Goal: Task Accomplishment & Management: Use online tool/utility

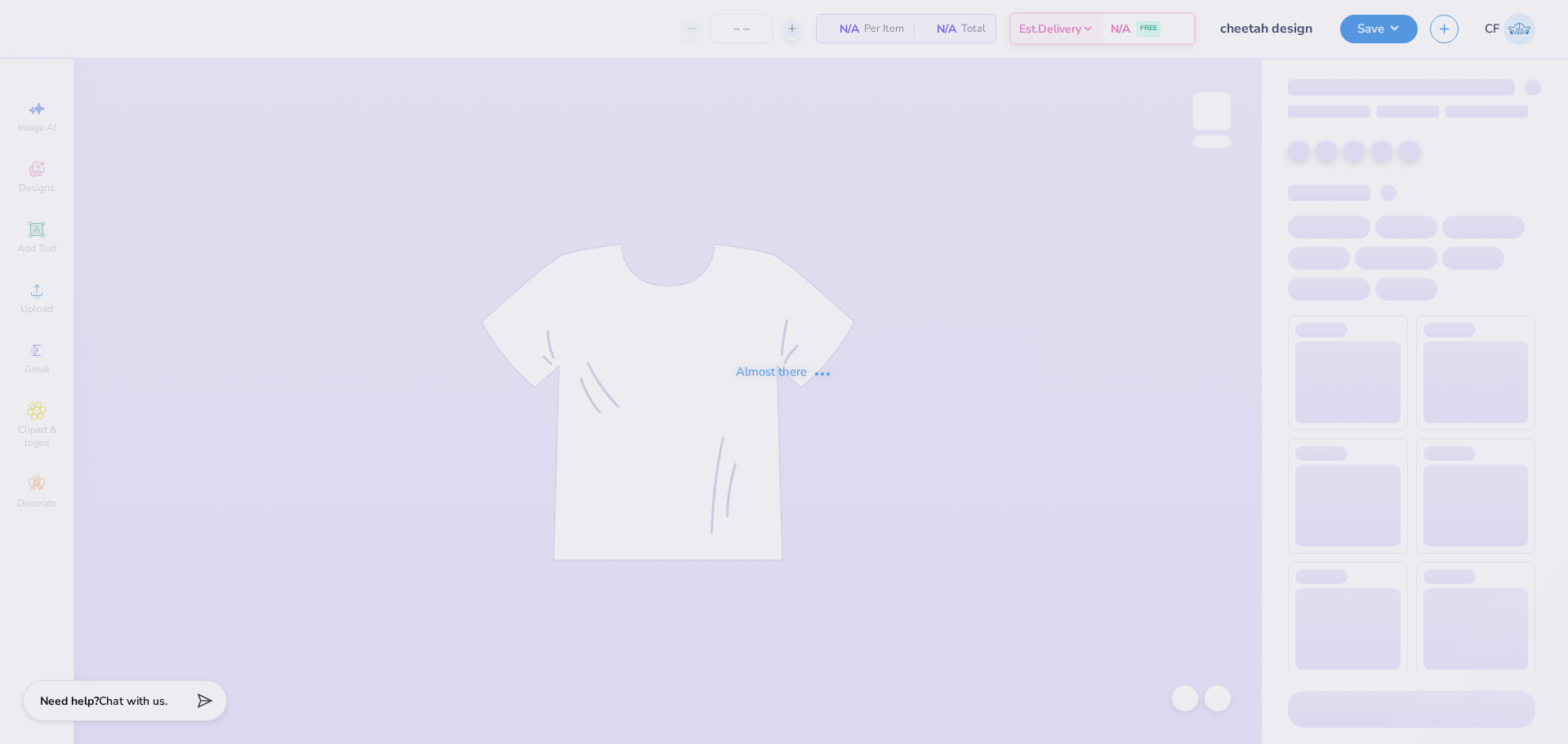
type input "12"
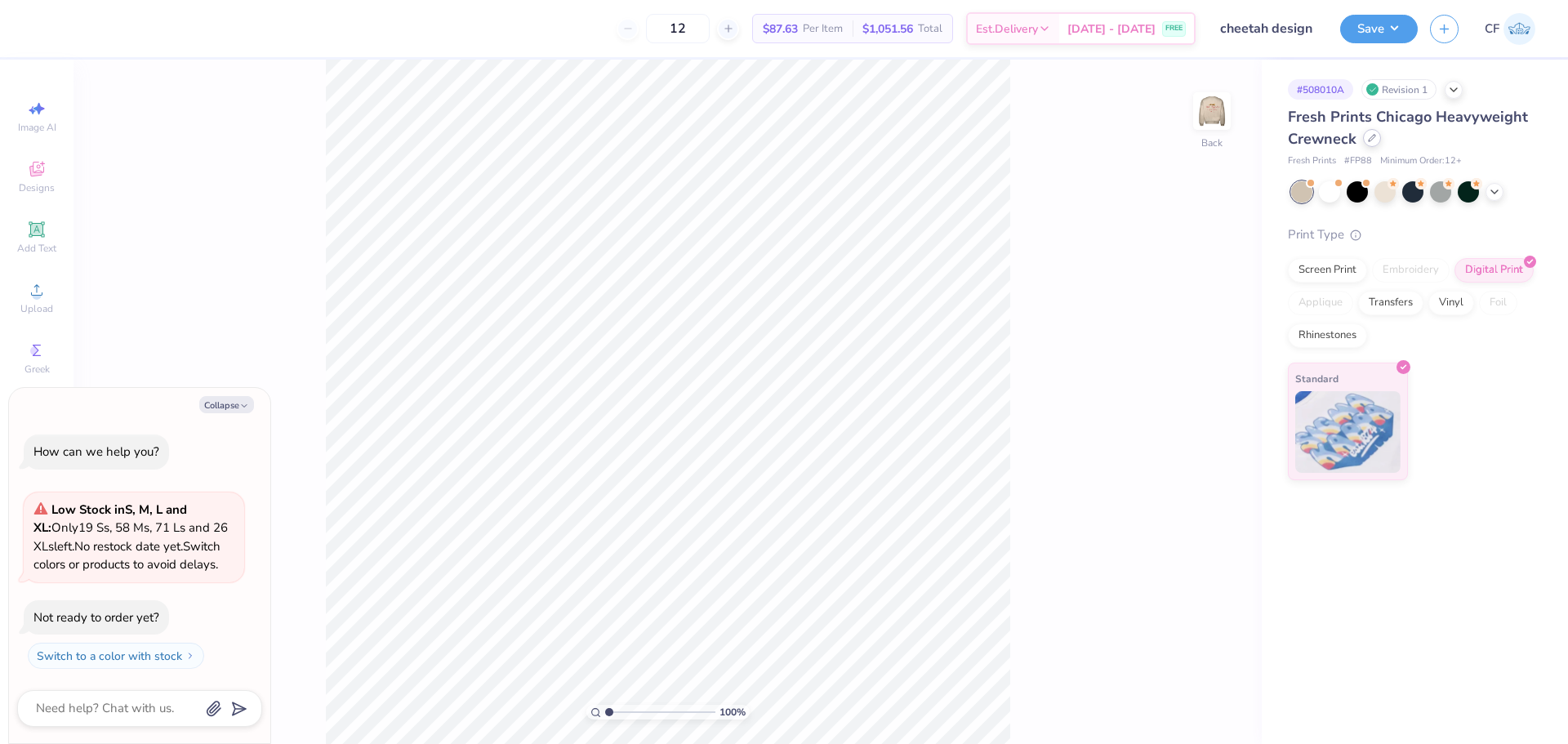
click at [1369, 136] on icon at bounding box center [1372, 138] width 8 height 8
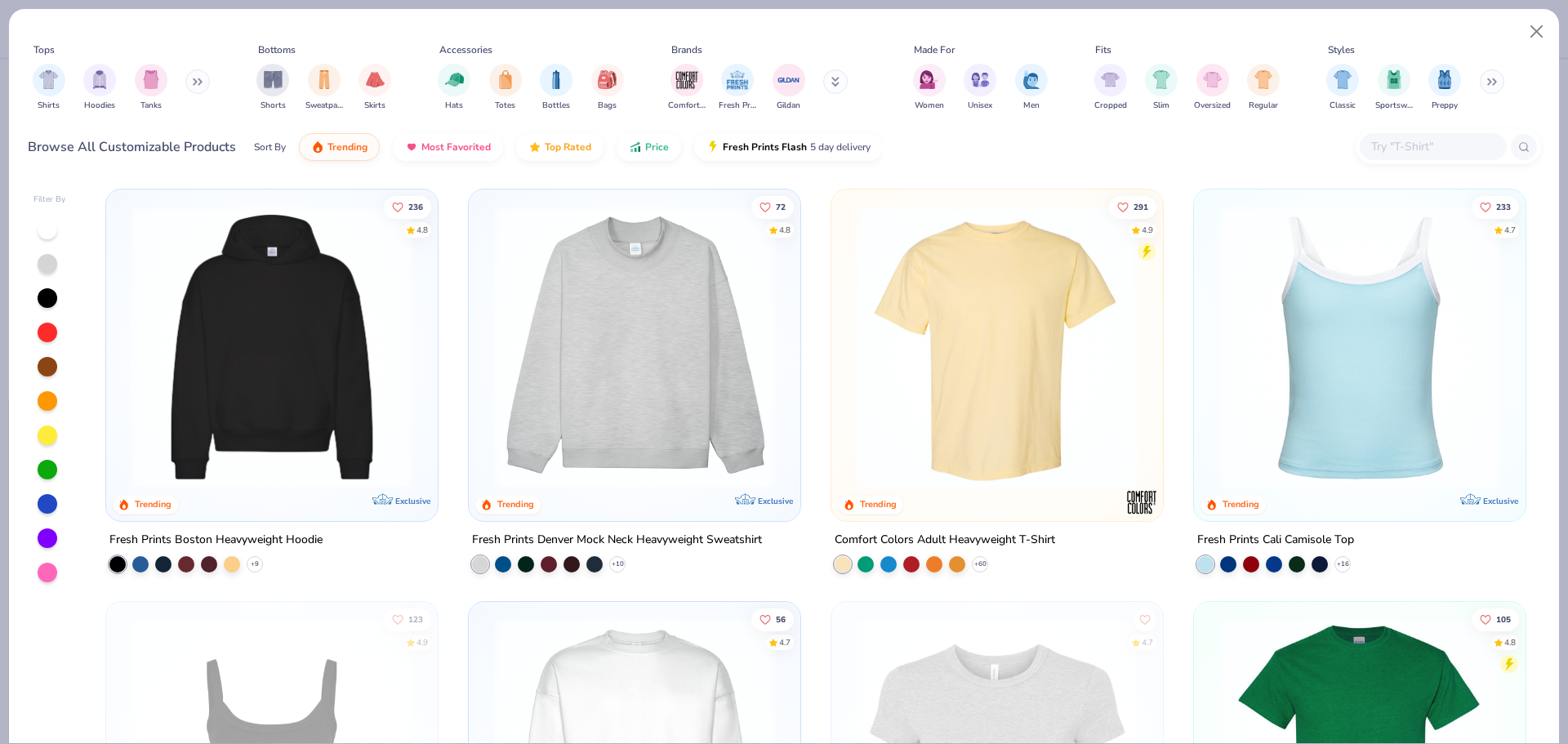
type textarea "x"
click at [1429, 151] on input "text" at bounding box center [1432, 146] width 126 height 18
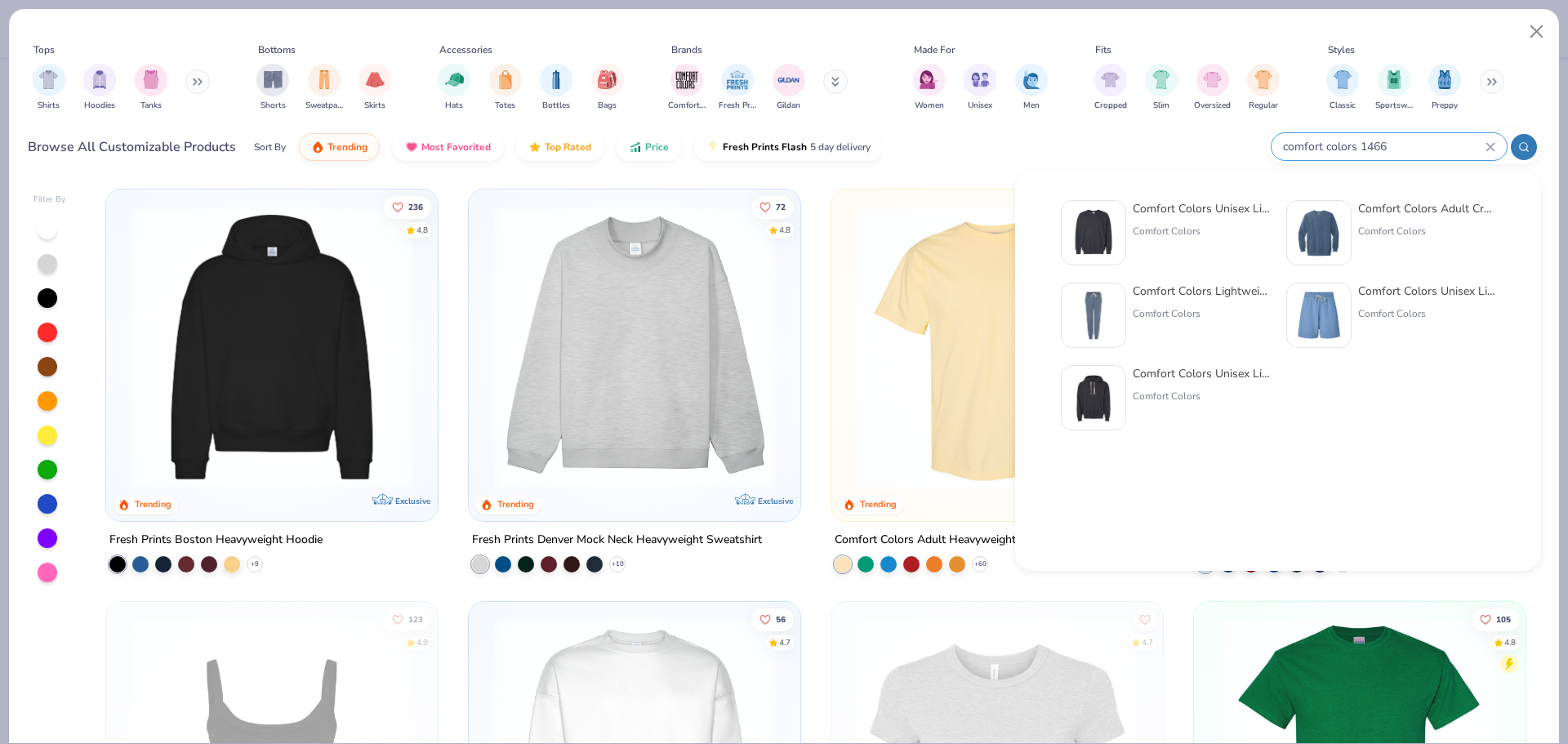
type input "comfort colors 1466"
click at [1113, 235] on img at bounding box center [1093, 233] width 50 height 50
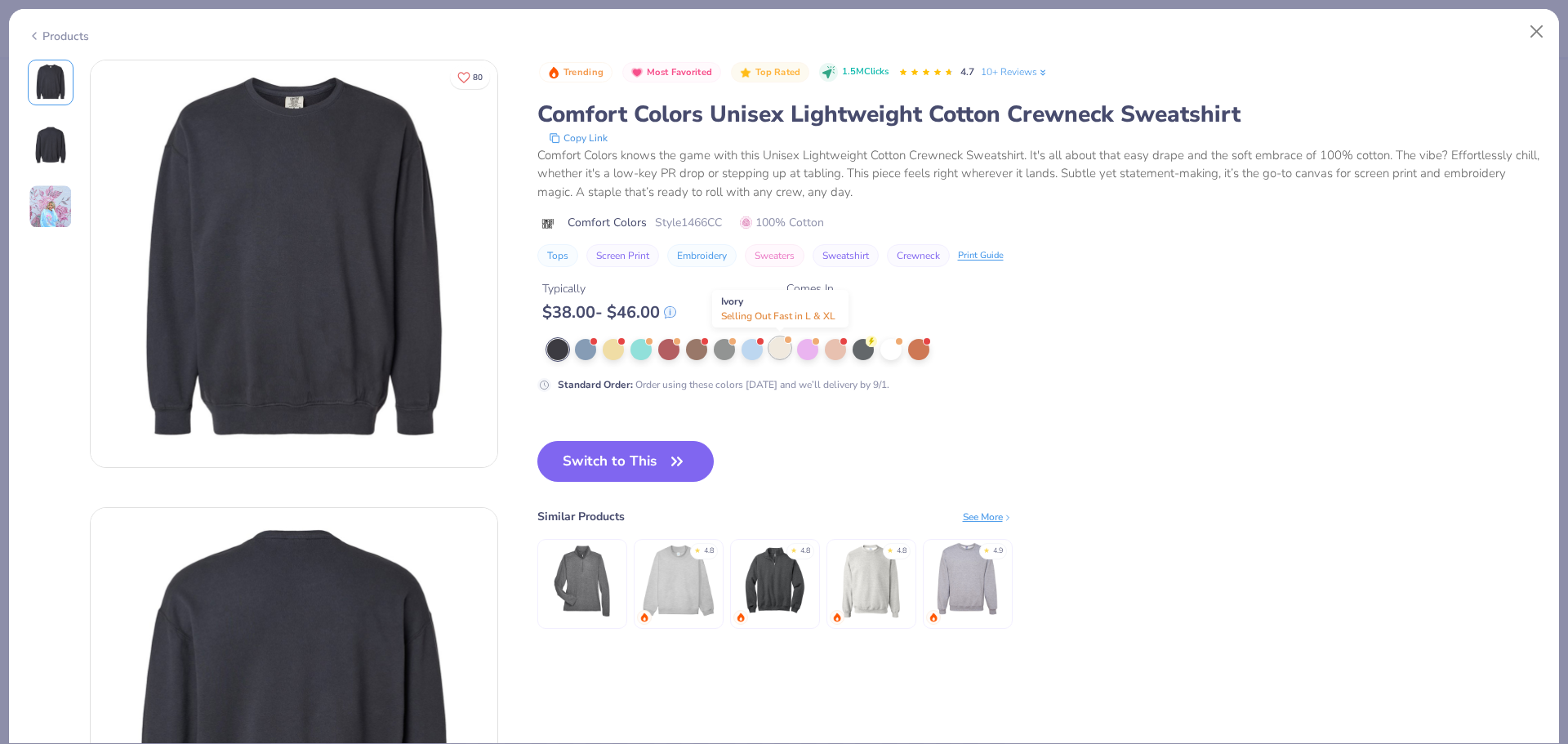
click at [783, 355] on div at bounding box center [780, 347] width 21 height 21
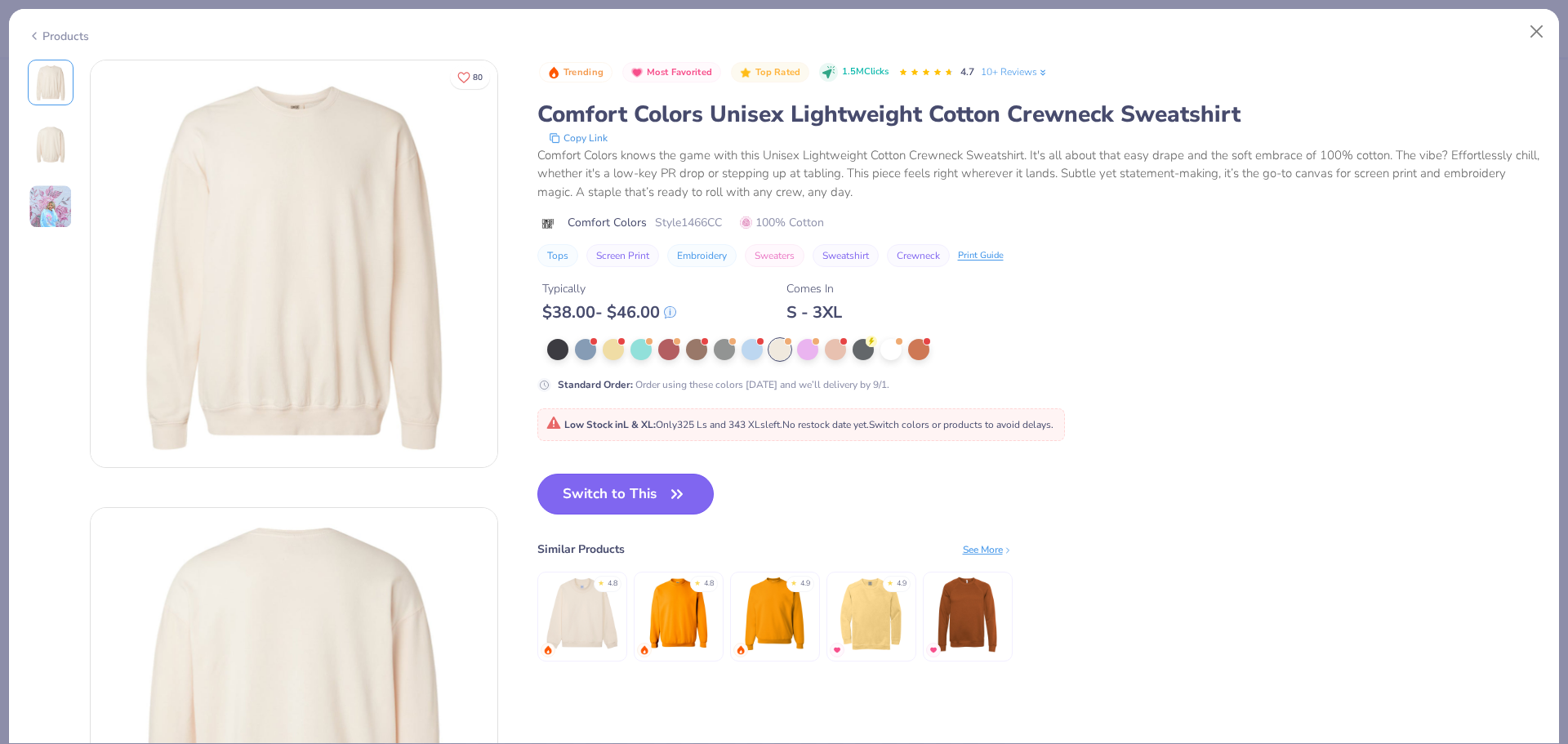
click at [646, 503] on button "Switch to This" at bounding box center [627, 494] width 178 height 41
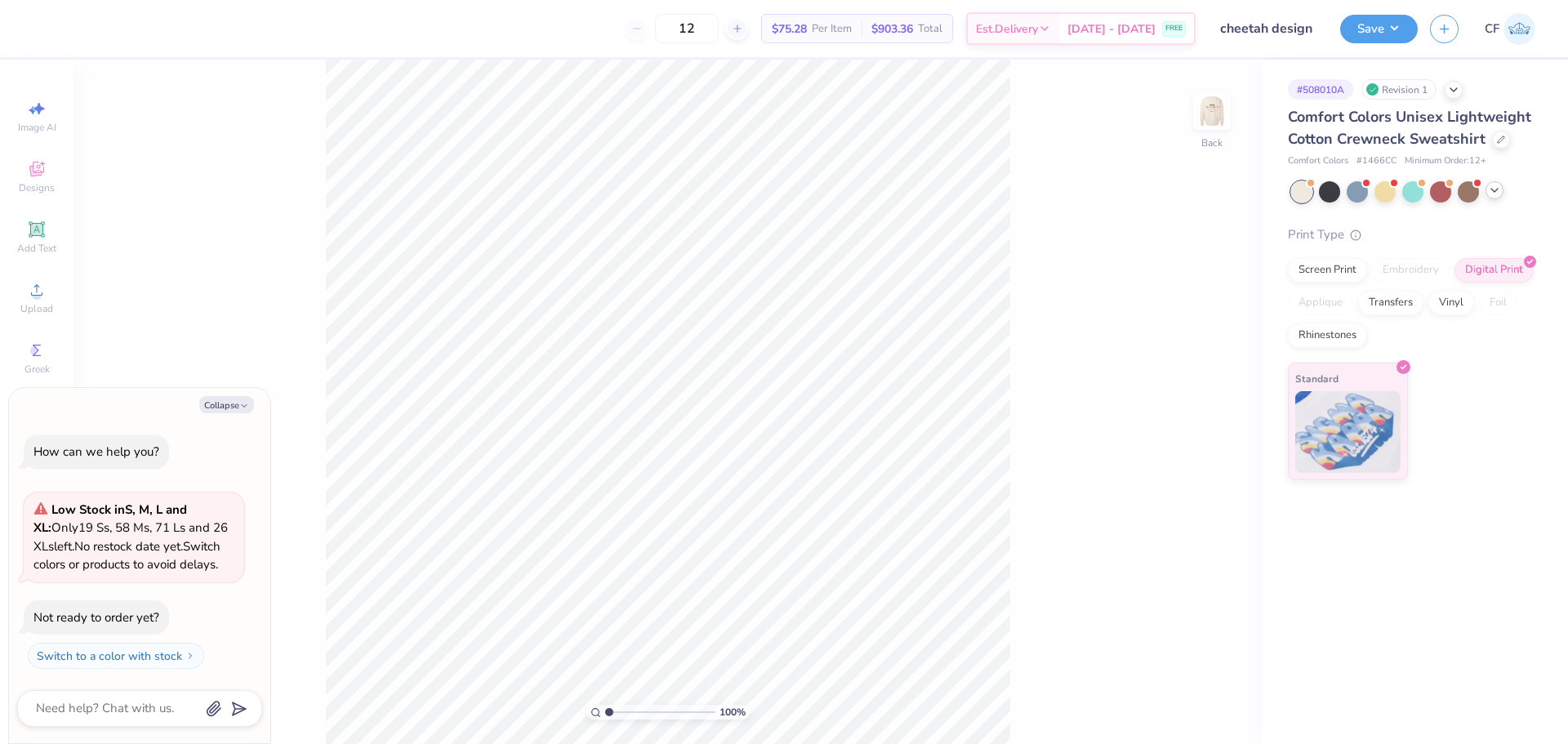
click at [1497, 193] on icon at bounding box center [1495, 190] width 14 height 14
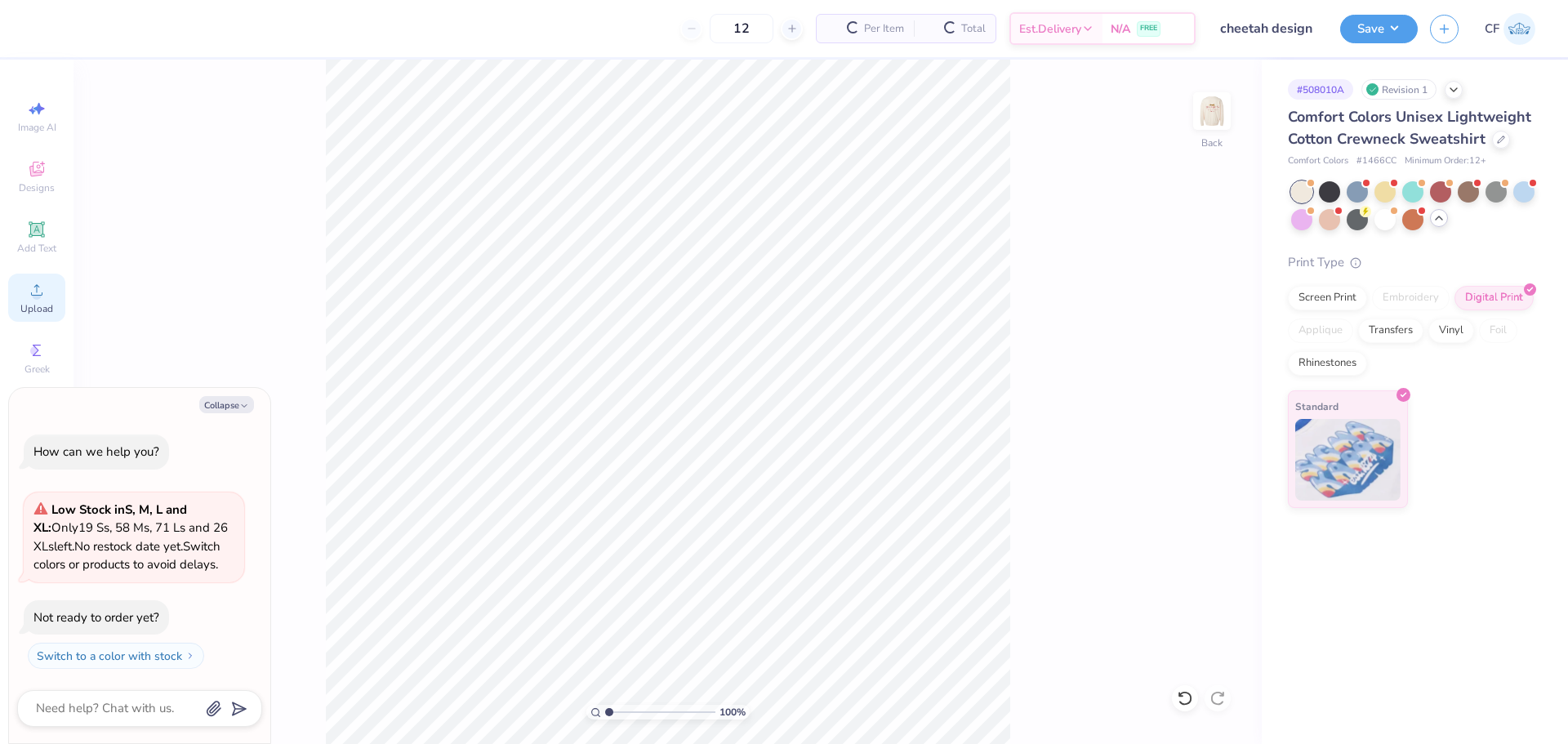
click at [30, 297] on icon at bounding box center [37, 289] width 19 height 19
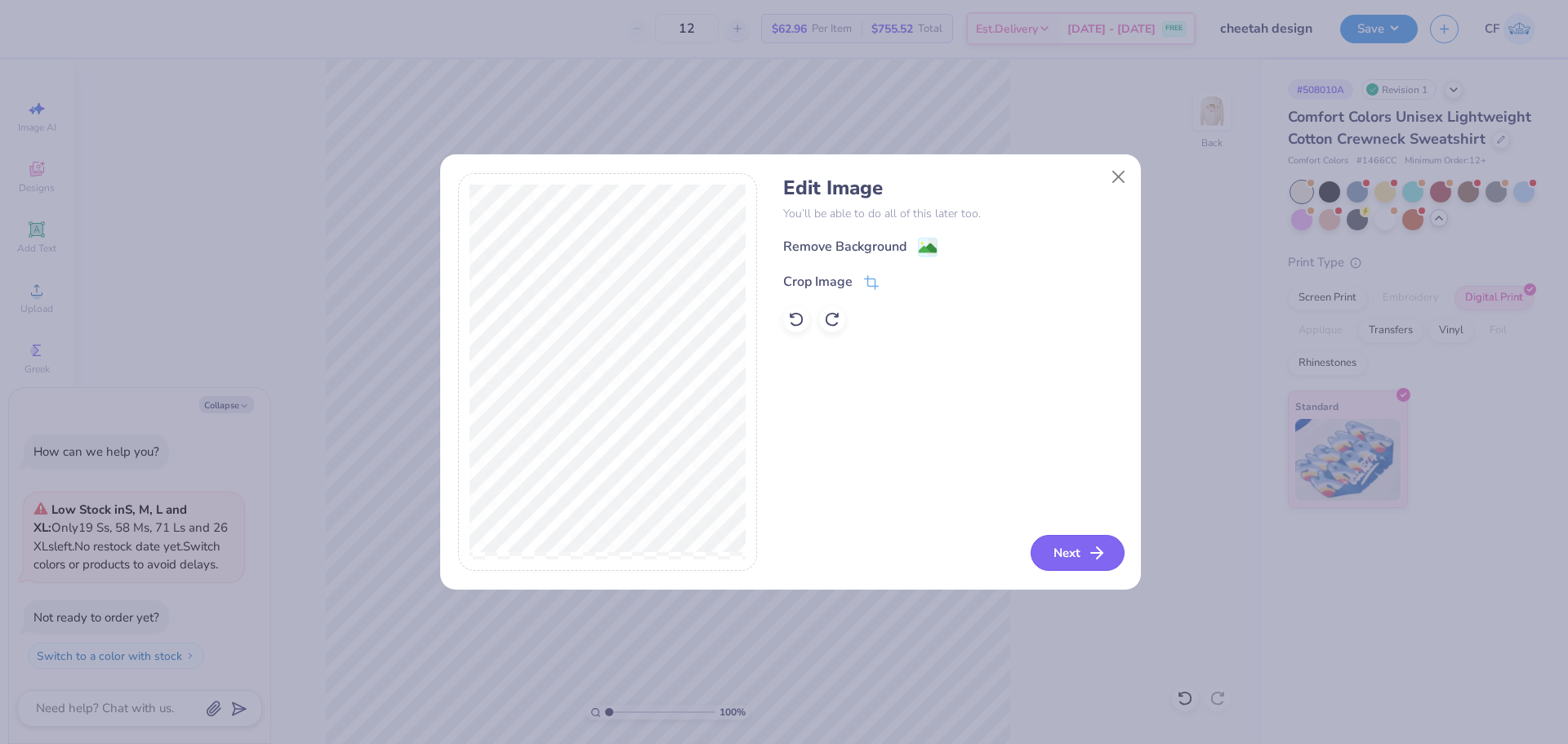
click at [1083, 553] on button "Next" at bounding box center [1077, 552] width 94 height 36
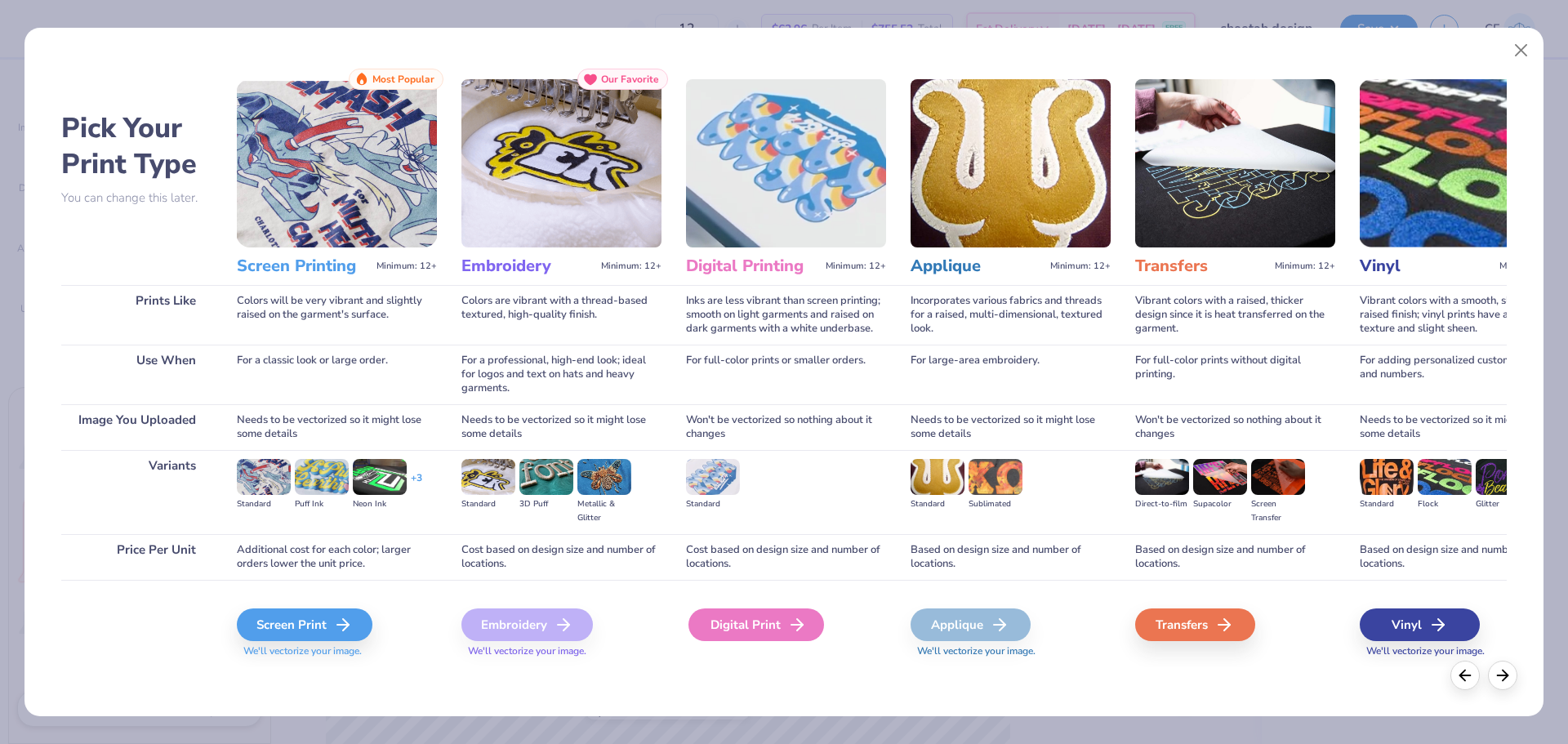
click at [788, 613] on div "Digital Print" at bounding box center [756, 624] width 135 height 33
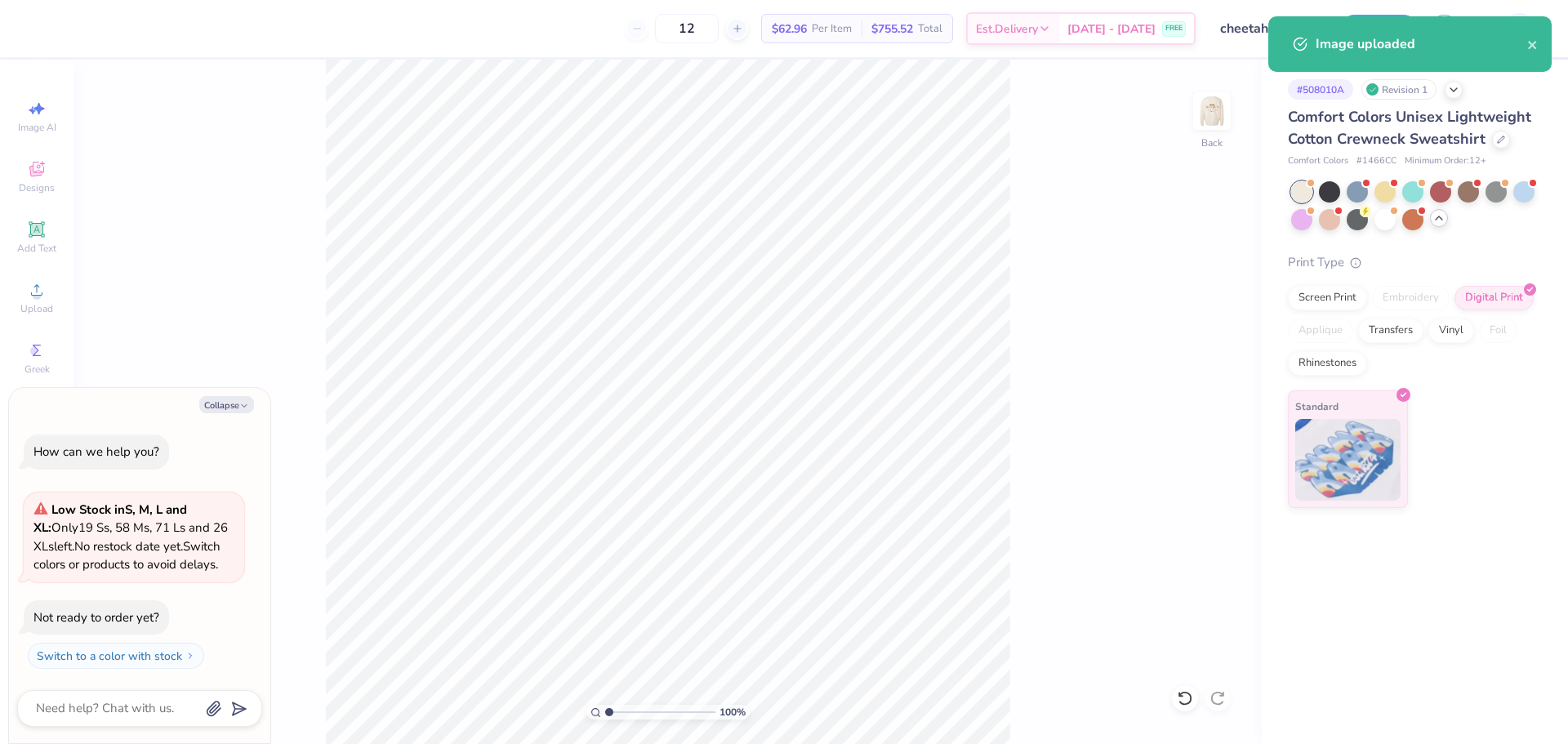
type textarea "x"
click at [1196, 333] on input "14.99" at bounding box center [1201, 326] width 59 height 23
type input "8"
type textarea "x"
type input "8.00"
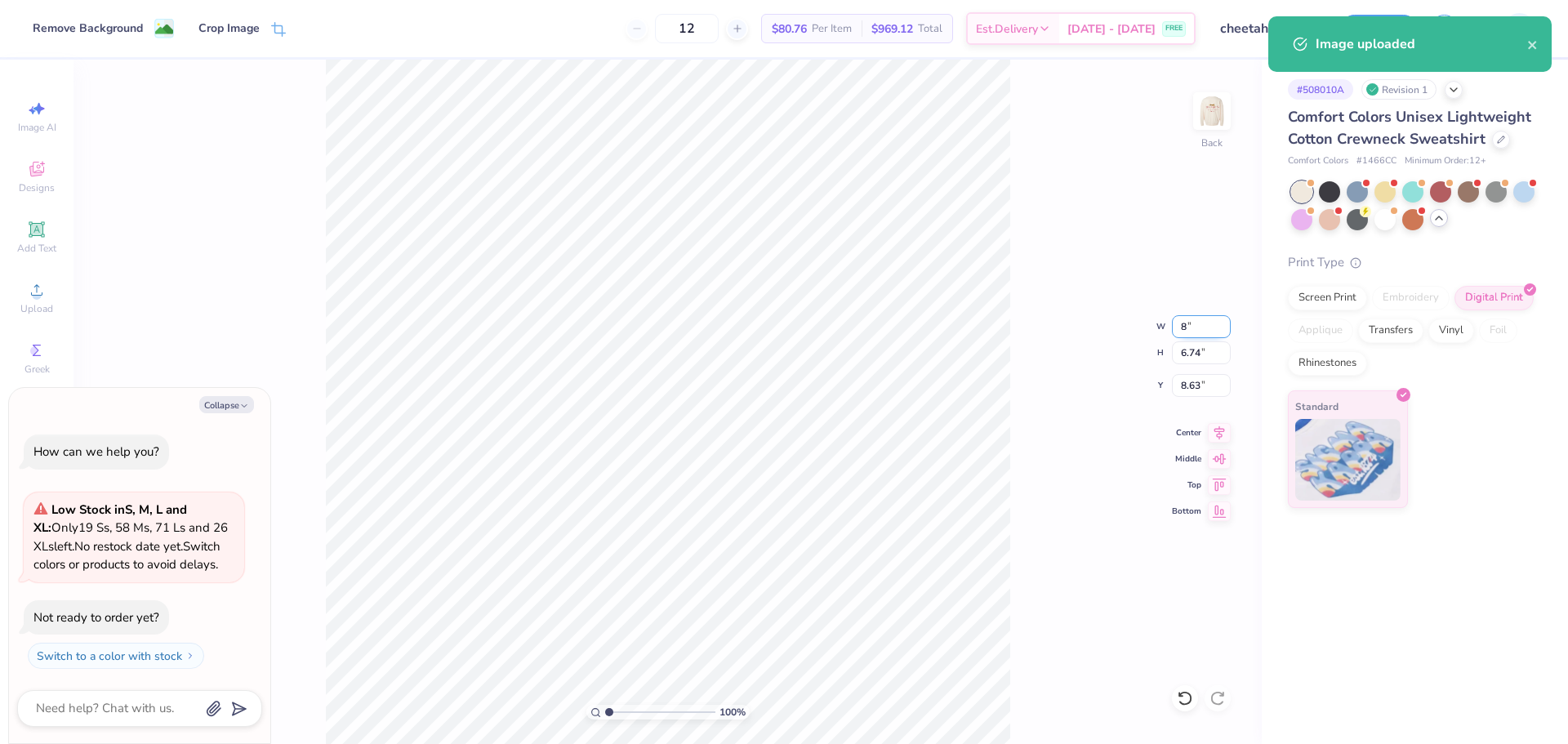
type input "3.60"
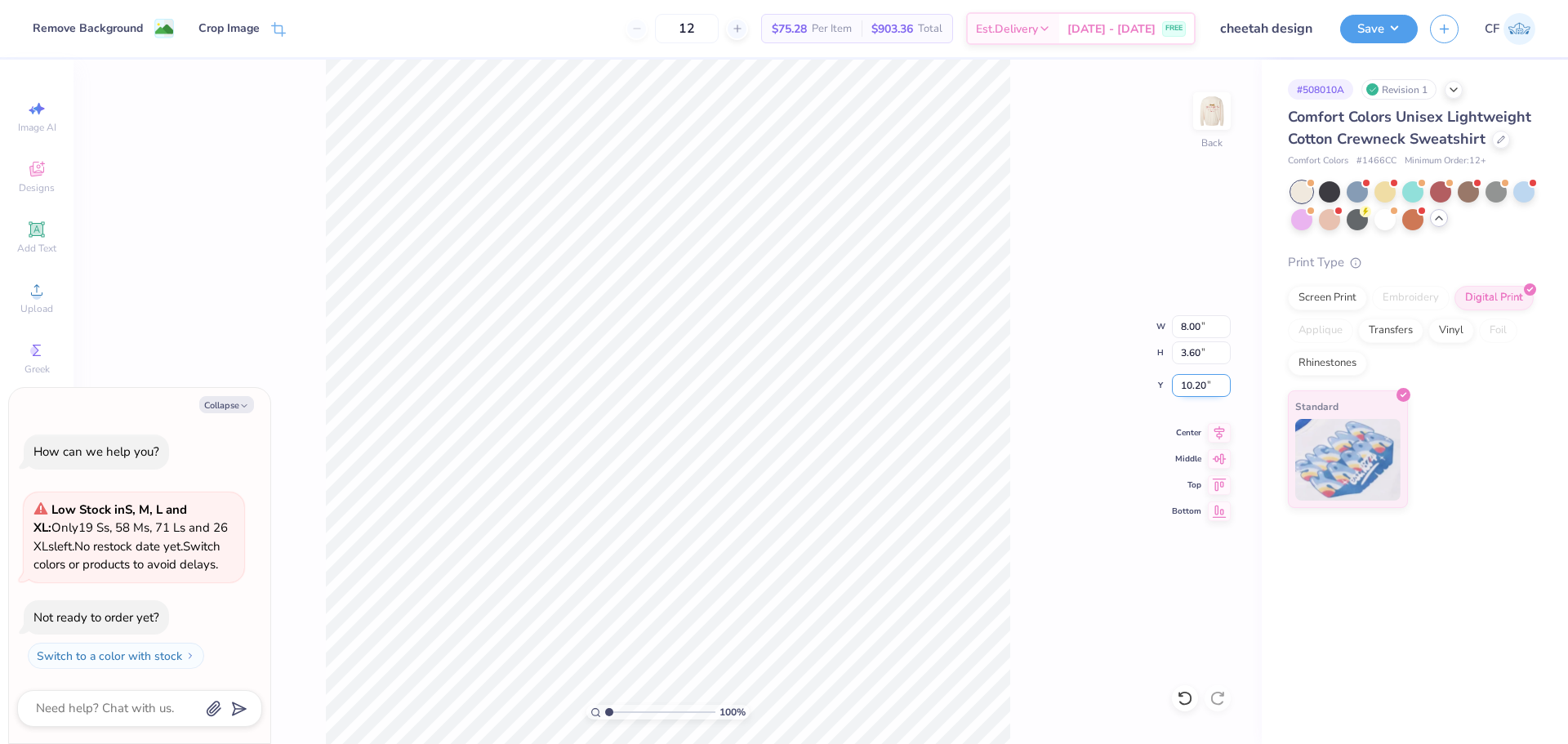
click at [1191, 383] on input "10.20" at bounding box center [1201, 385] width 59 height 23
type input "3"
type textarea "x"
type input "3.00"
click at [1205, 124] on img at bounding box center [1212, 111] width 66 height 66
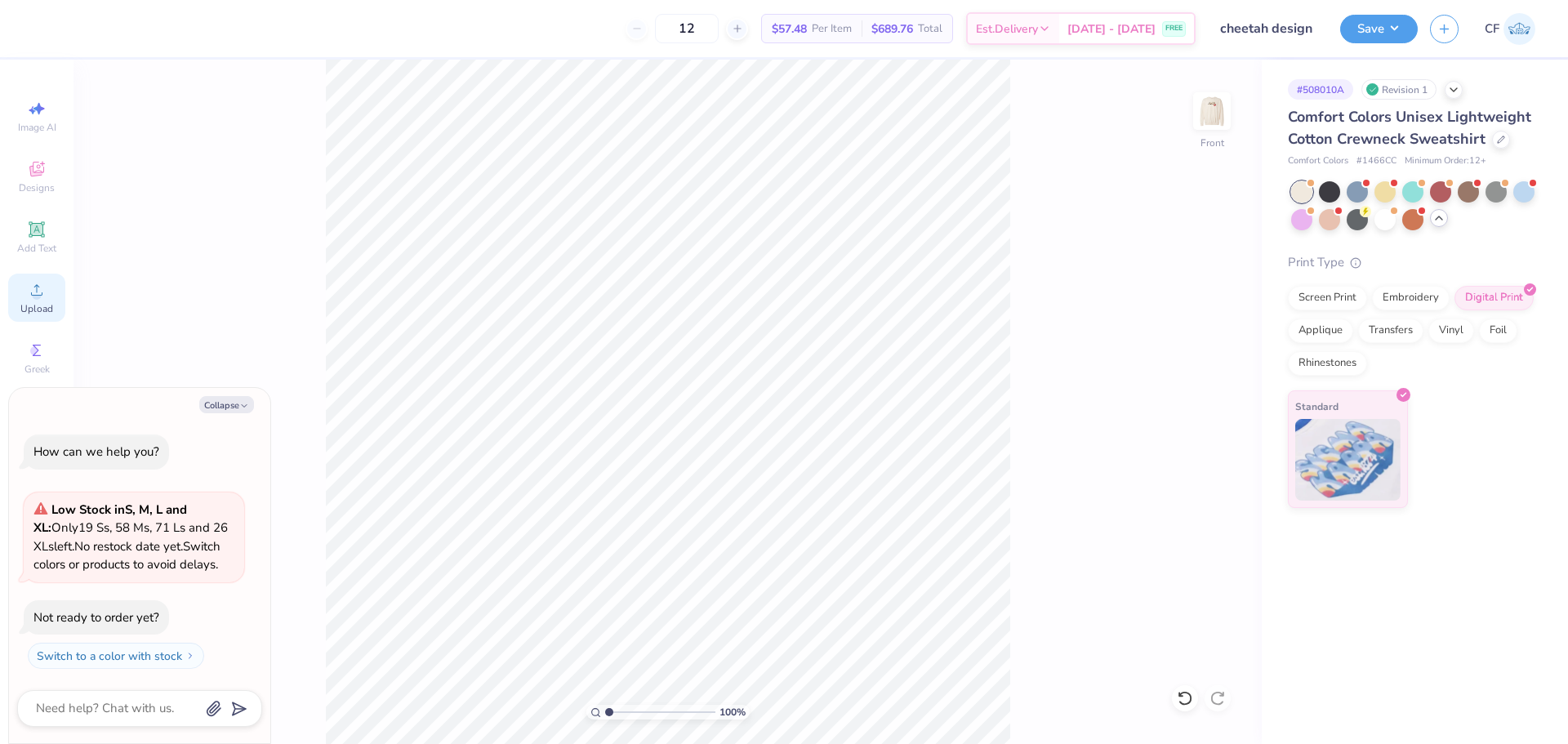
click at [47, 289] on div "Upload" at bounding box center [36, 297] width 57 height 48
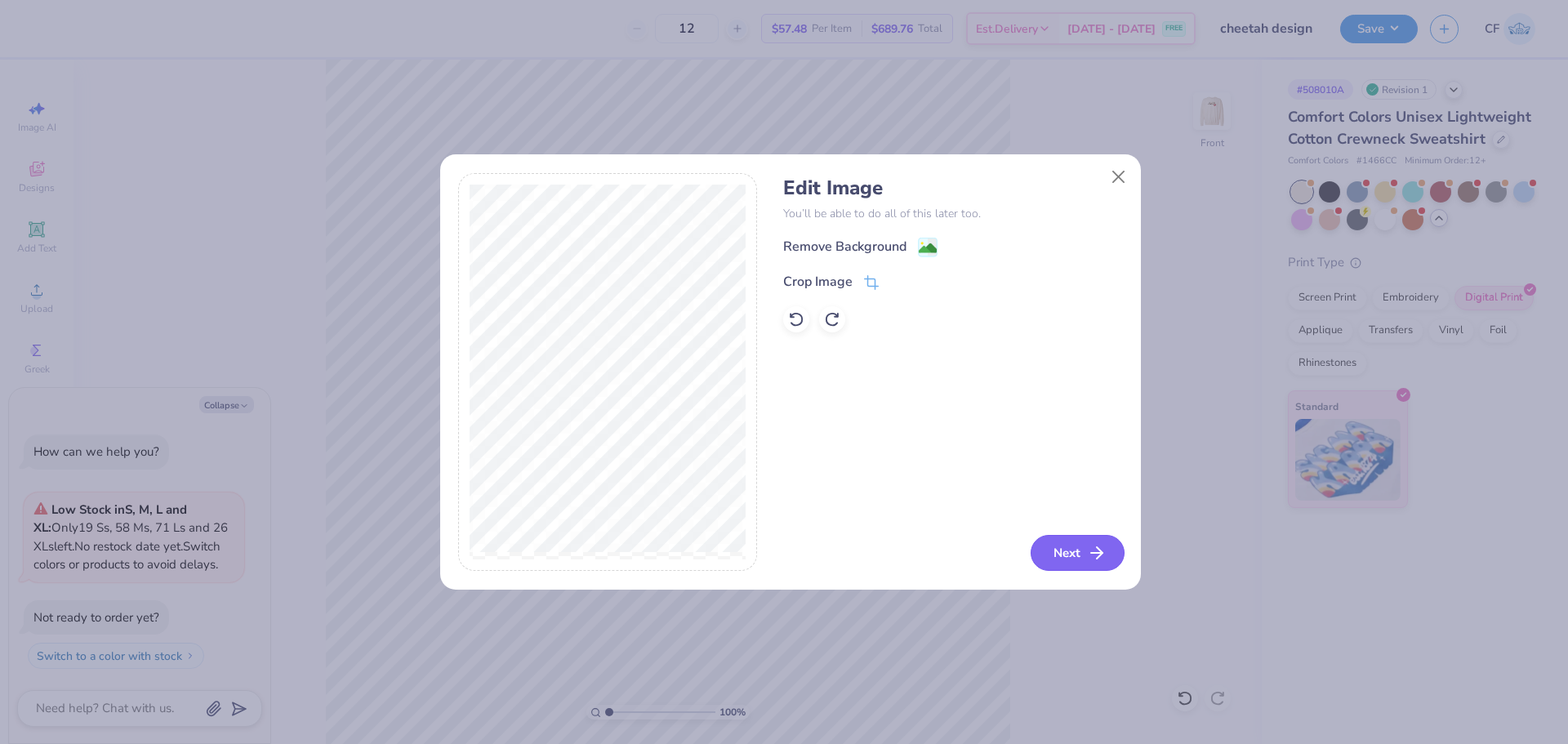
click at [1076, 553] on button "Next" at bounding box center [1077, 552] width 94 height 36
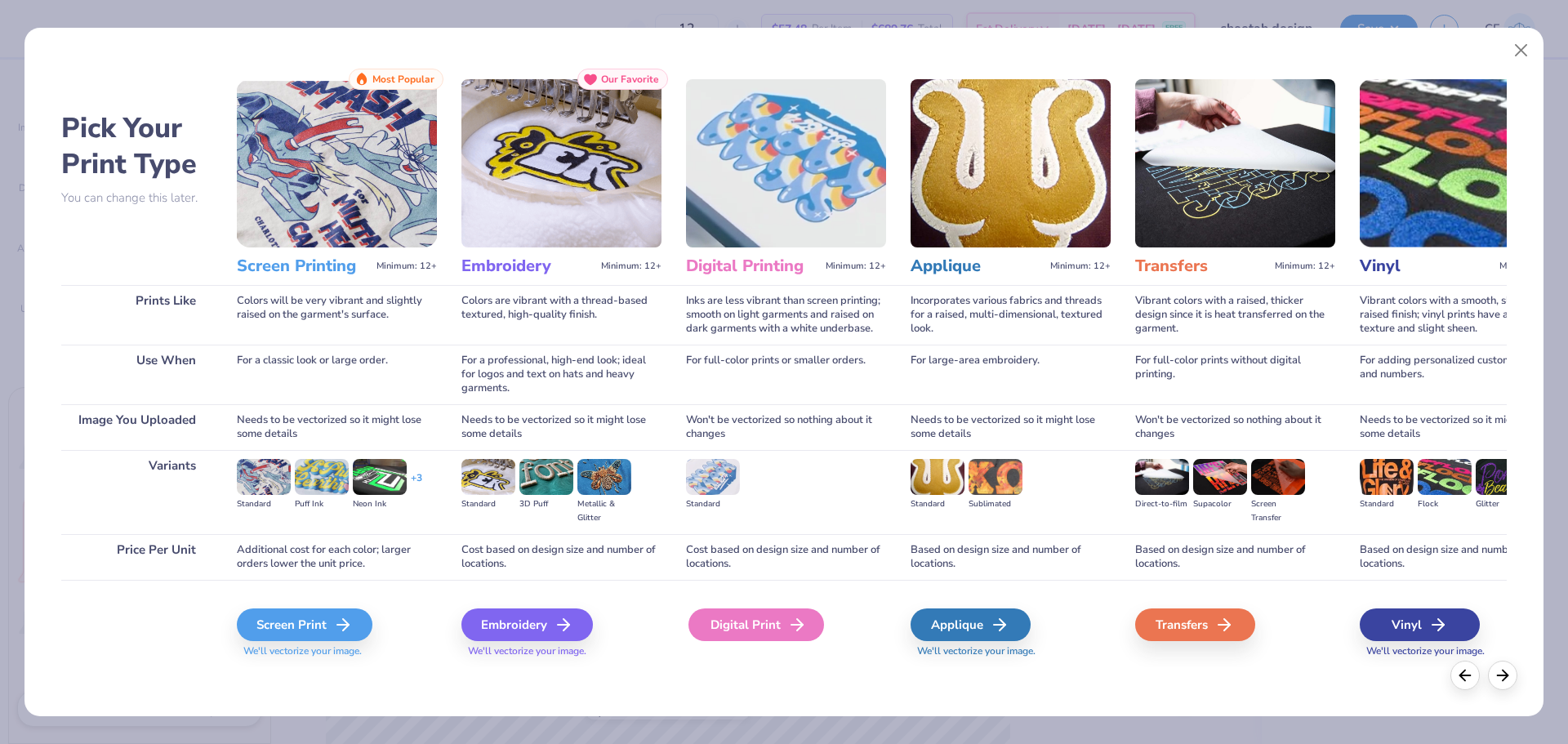
click at [764, 612] on div "Digital Print" at bounding box center [756, 624] width 135 height 33
type textarea "x"
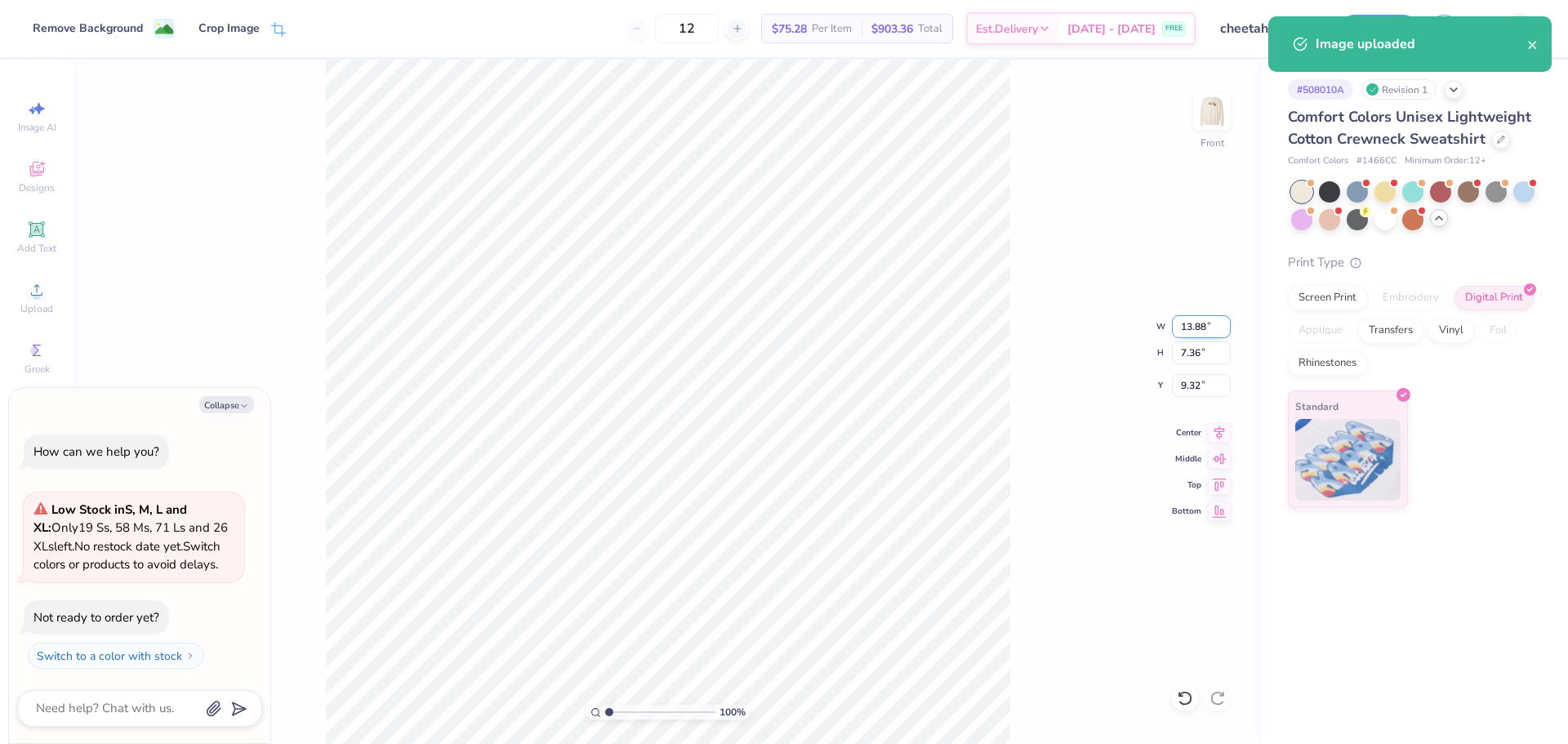
click at [1190, 331] on input "13.88" at bounding box center [1201, 326] width 59 height 23
type input "12.5"
type textarea "x"
type input "12.50"
type input "6.63"
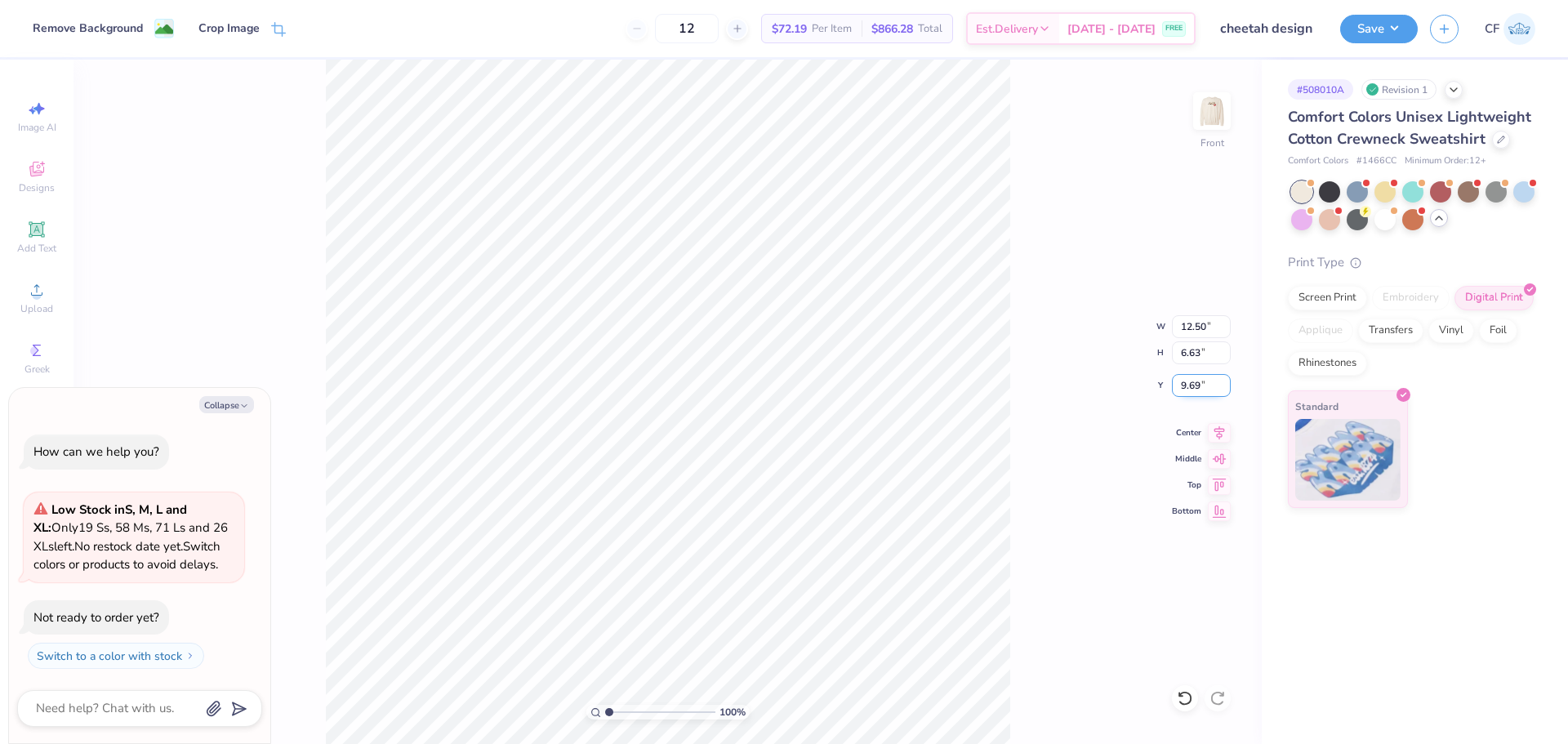
click at [1189, 392] on input "9.69" at bounding box center [1201, 385] width 59 height 23
type input "3"
type textarea "x"
type input "3.00"
type textarea "x"
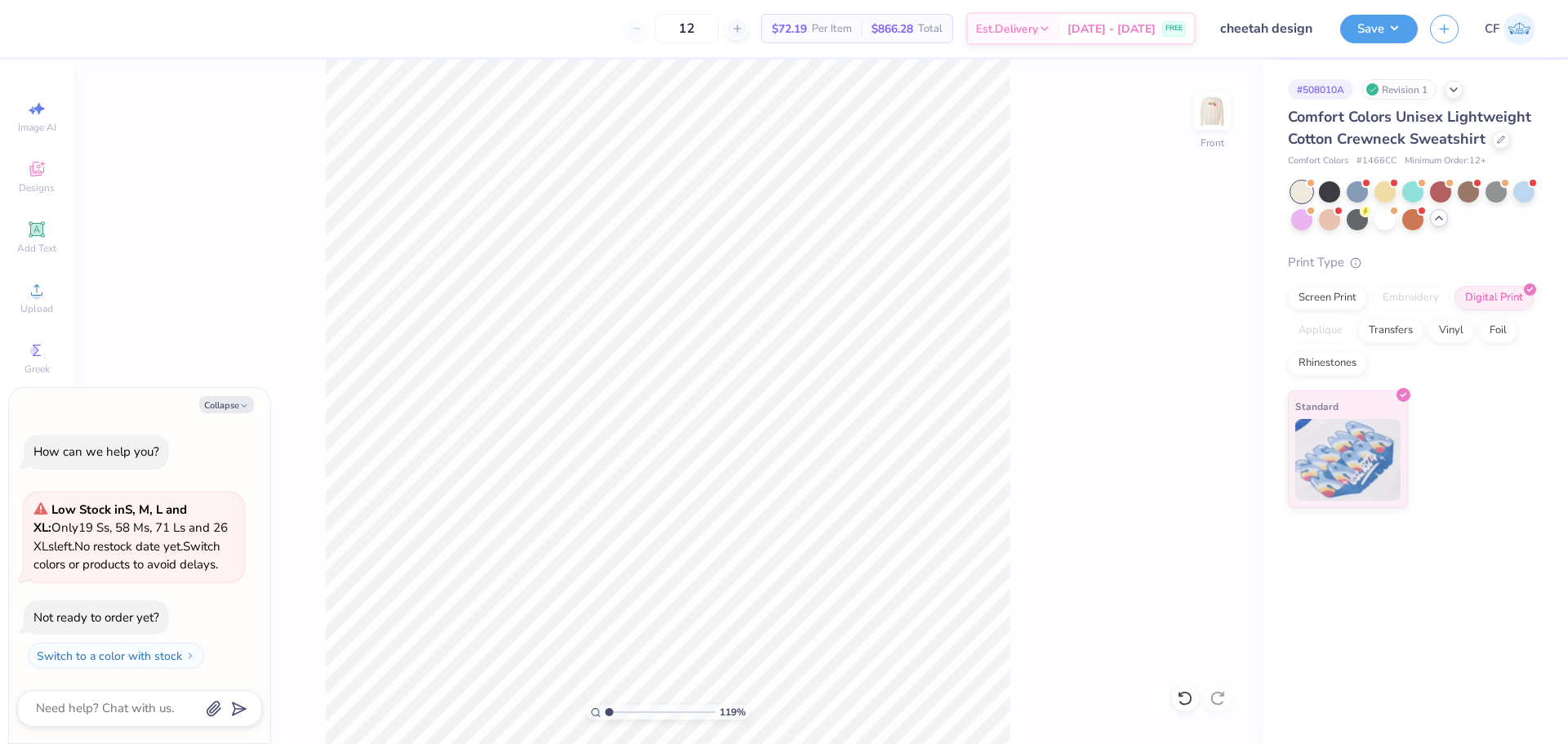
type input "1"
click at [605, 719] on input "range" at bounding box center [660, 711] width 110 height 14
click at [1393, 26] on button "Save" at bounding box center [1379, 27] width 77 height 29
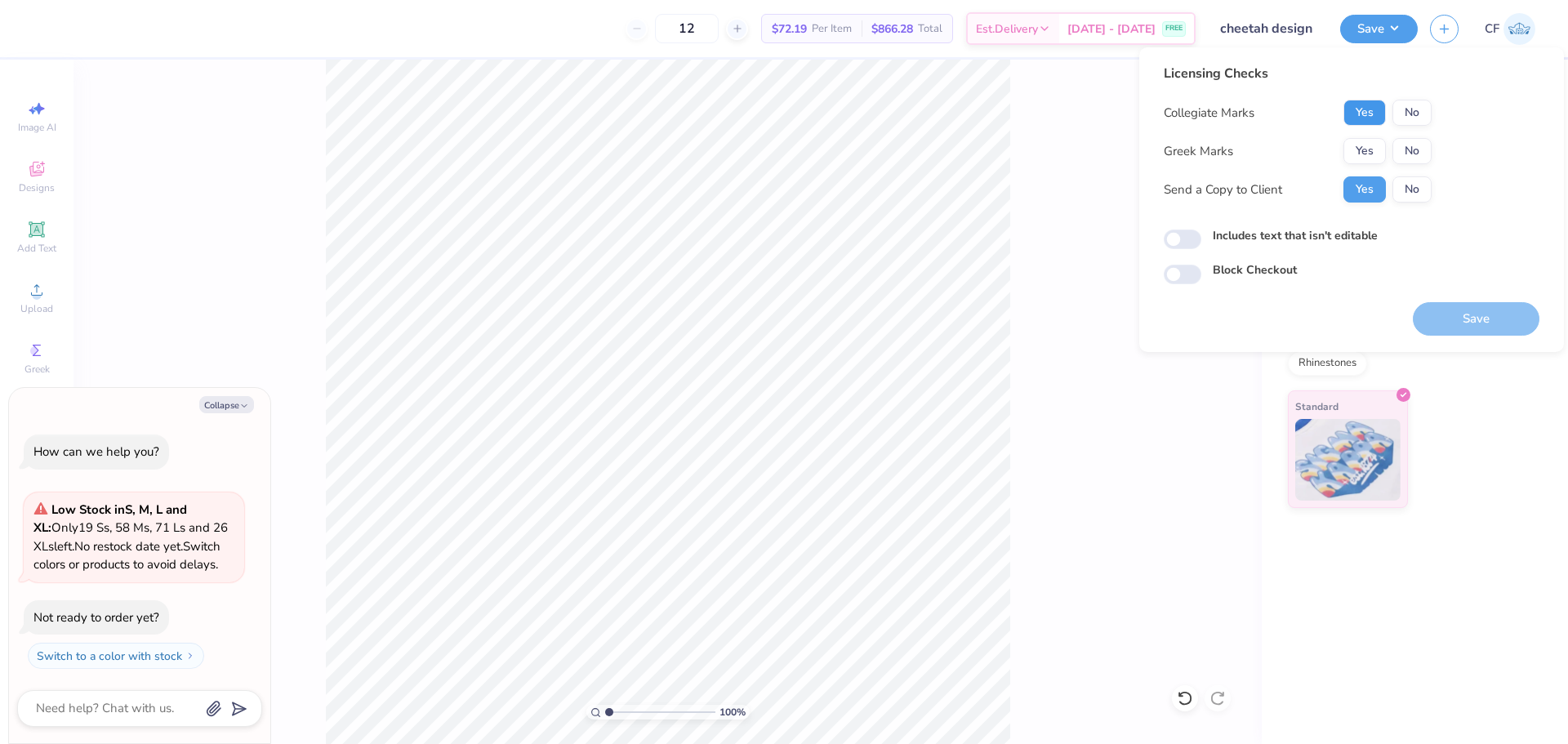
click at [1374, 108] on button "Yes" at bounding box center [1364, 112] width 42 height 26
click at [1368, 138] on button "Yes" at bounding box center [1364, 151] width 42 height 26
type textarea "x"
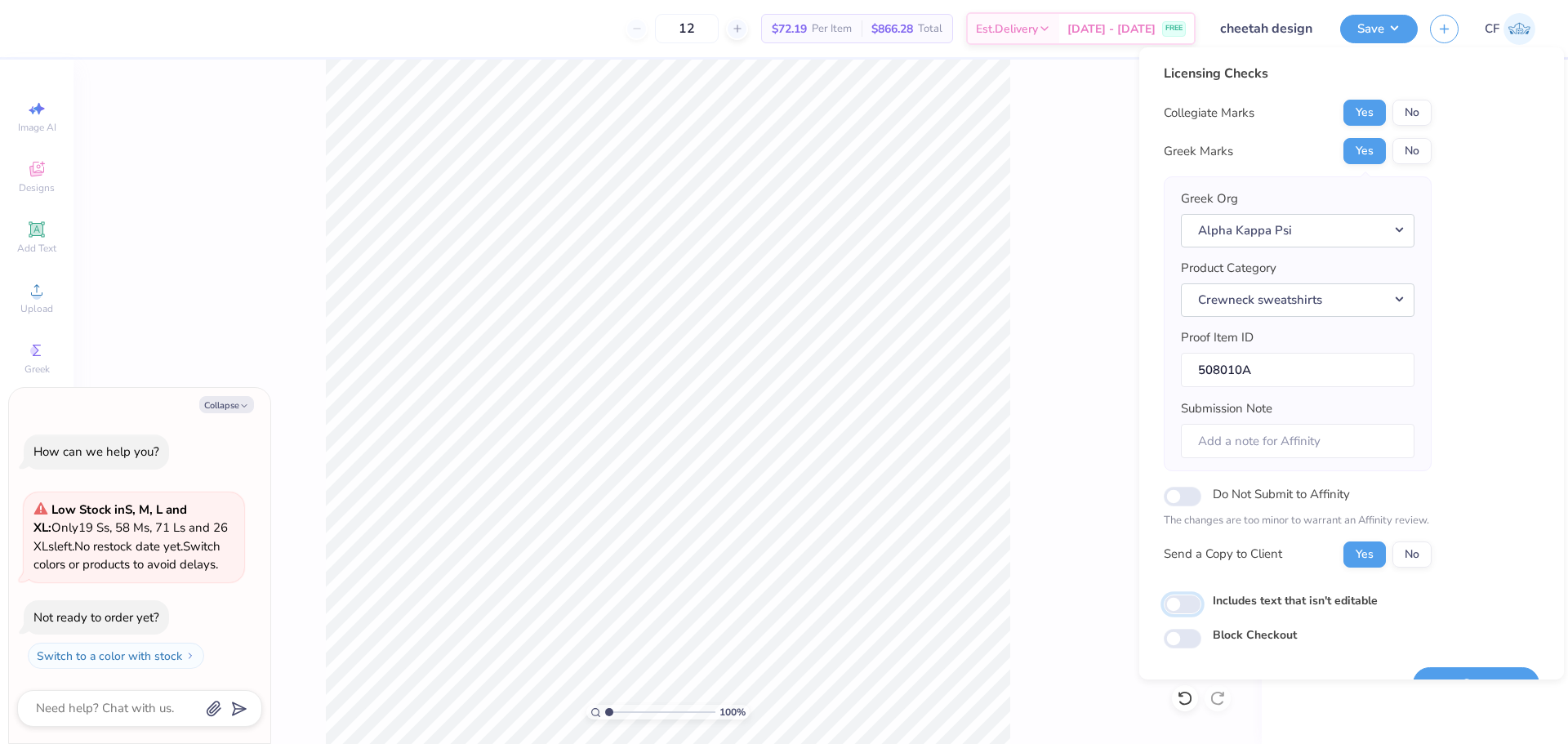
click at [1188, 599] on input "Includes text that isn't editable" at bounding box center [1182, 604] width 38 height 19
checkbox input "true"
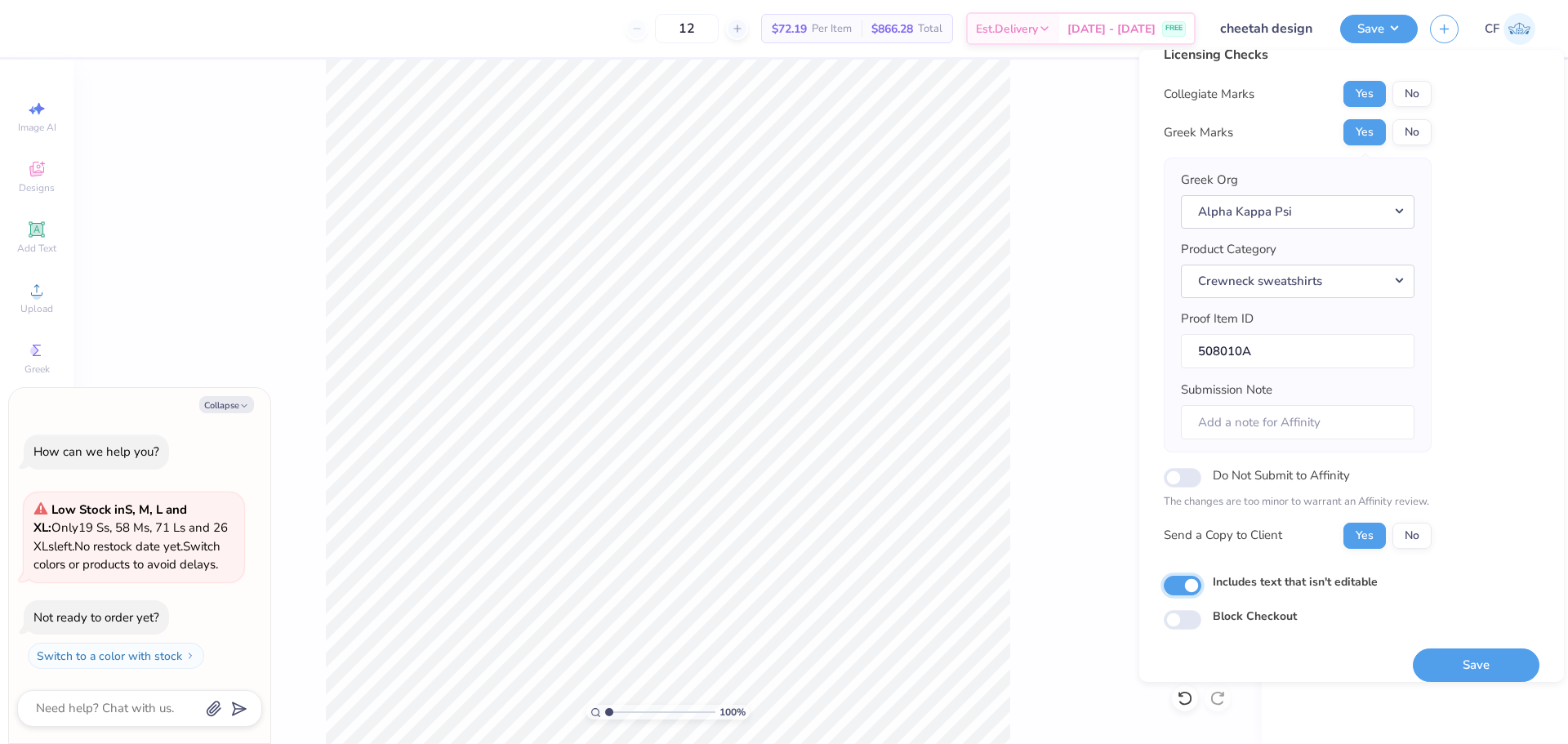
scroll to position [37, 0]
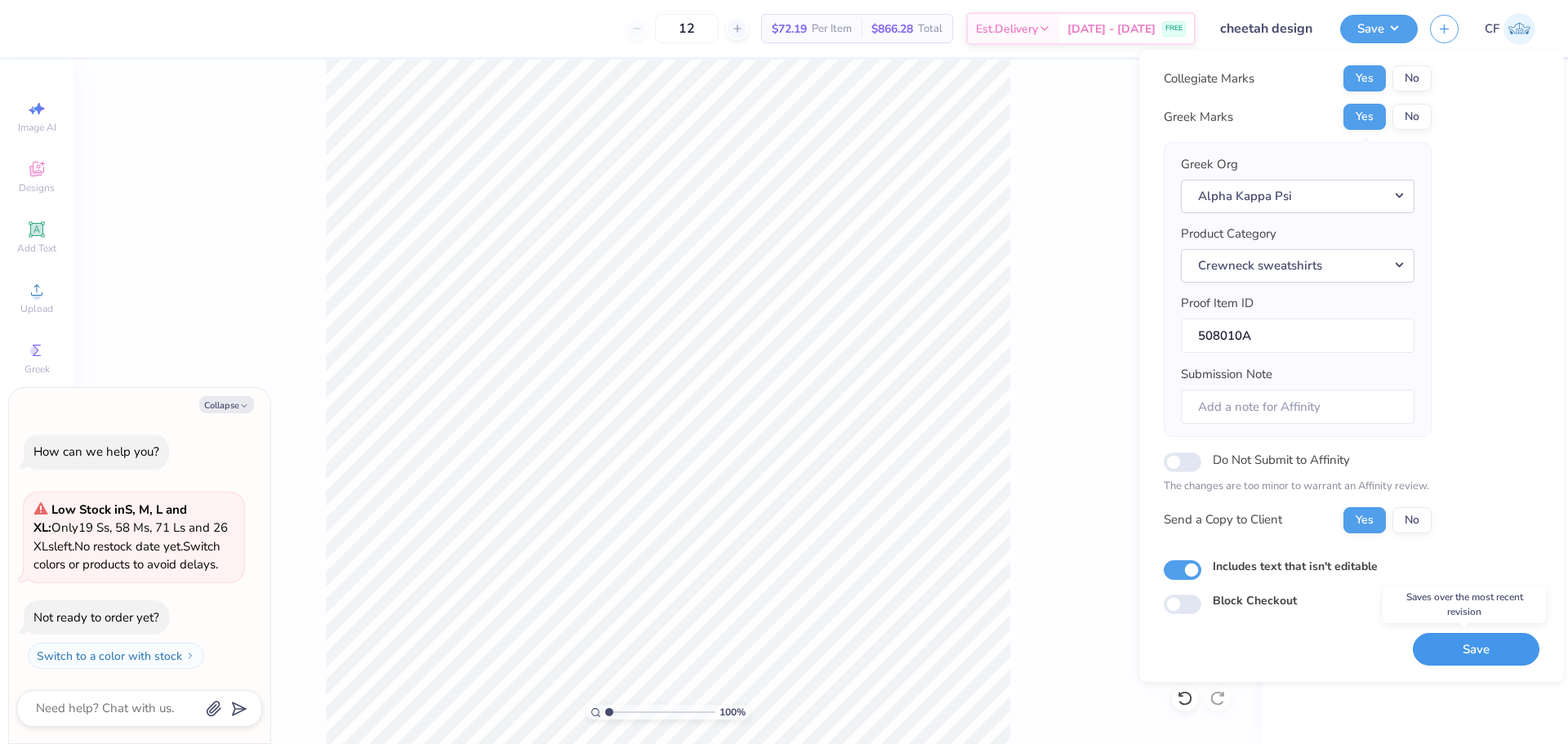
click at [1505, 653] on button "Save" at bounding box center [1475, 649] width 126 height 34
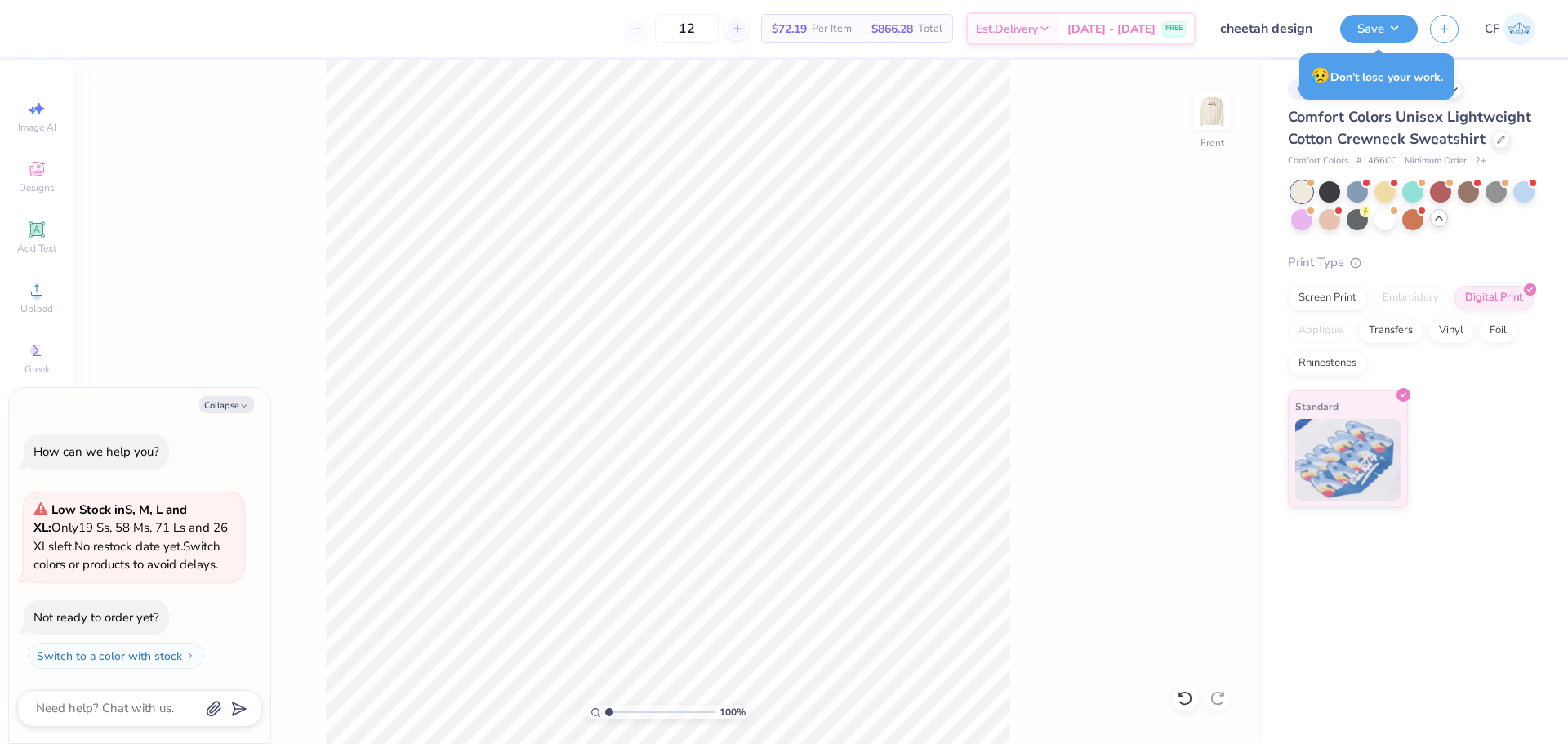
type textarea "x"
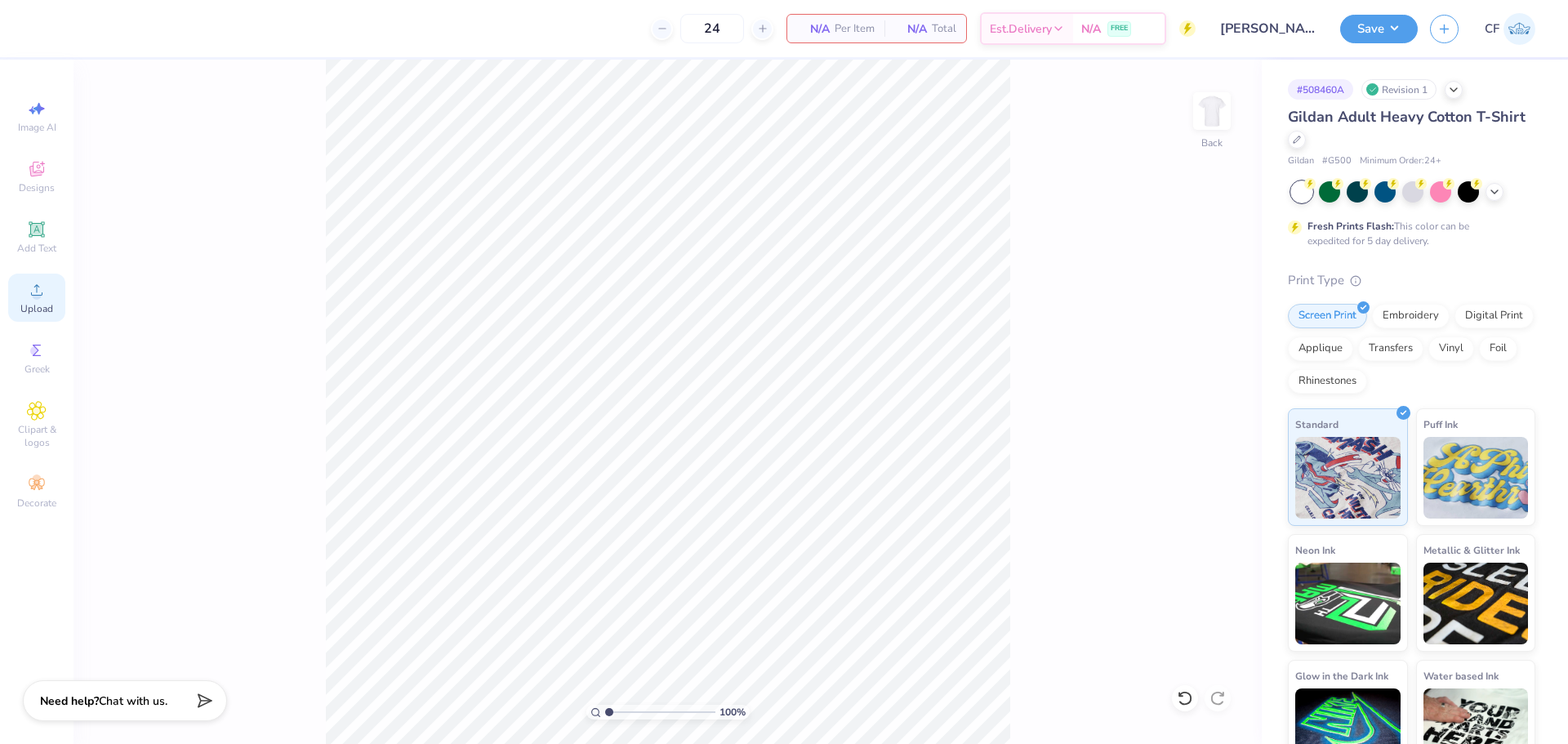
click at [48, 294] on div "Upload" at bounding box center [36, 297] width 57 height 48
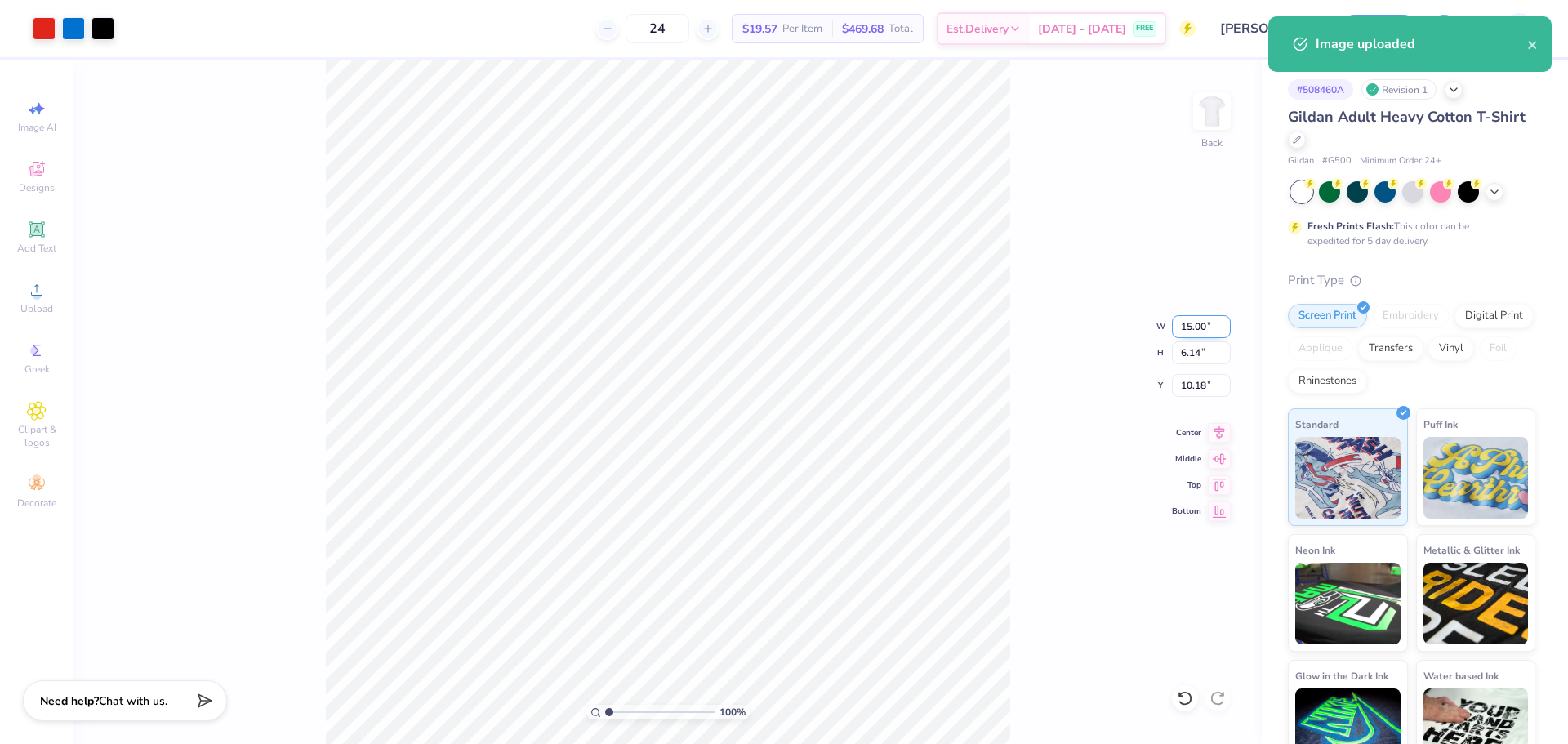
click at [1185, 321] on input "15.00" at bounding box center [1201, 326] width 59 height 23
type input "12.00"
type input "4.91"
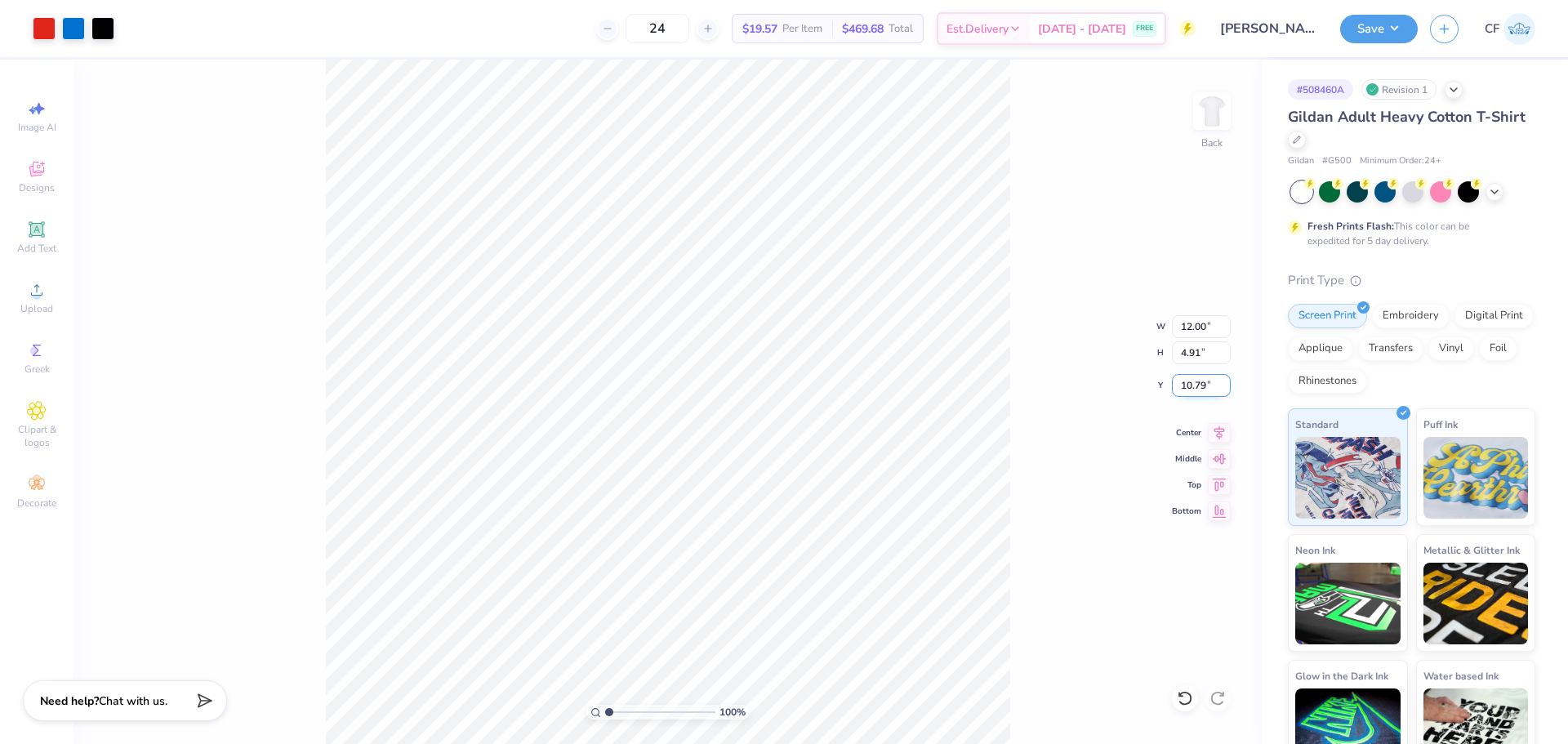
click at [1200, 377] on input "10.79" at bounding box center [1201, 385] width 59 height 23
type input "3.00"
click at [1360, 19] on button "Save" at bounding box center [1379, 27] width 77 height 29
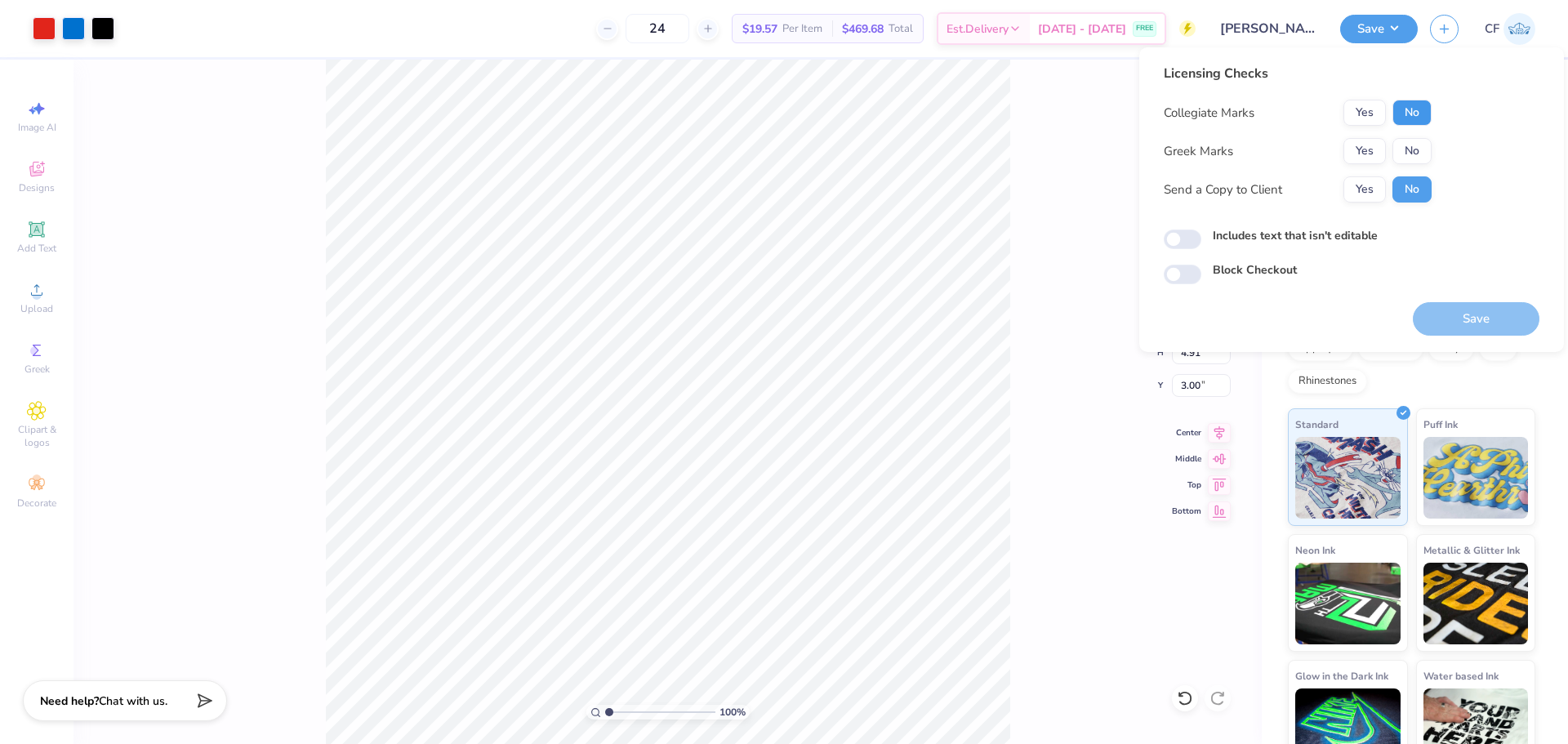
click at [1422, 103] on button "No" at bounding box center [1412, 112] width 40 height 26
click at [1375, 143] on button "Yes" at bounding box center [1364, 151] width 42 height 26
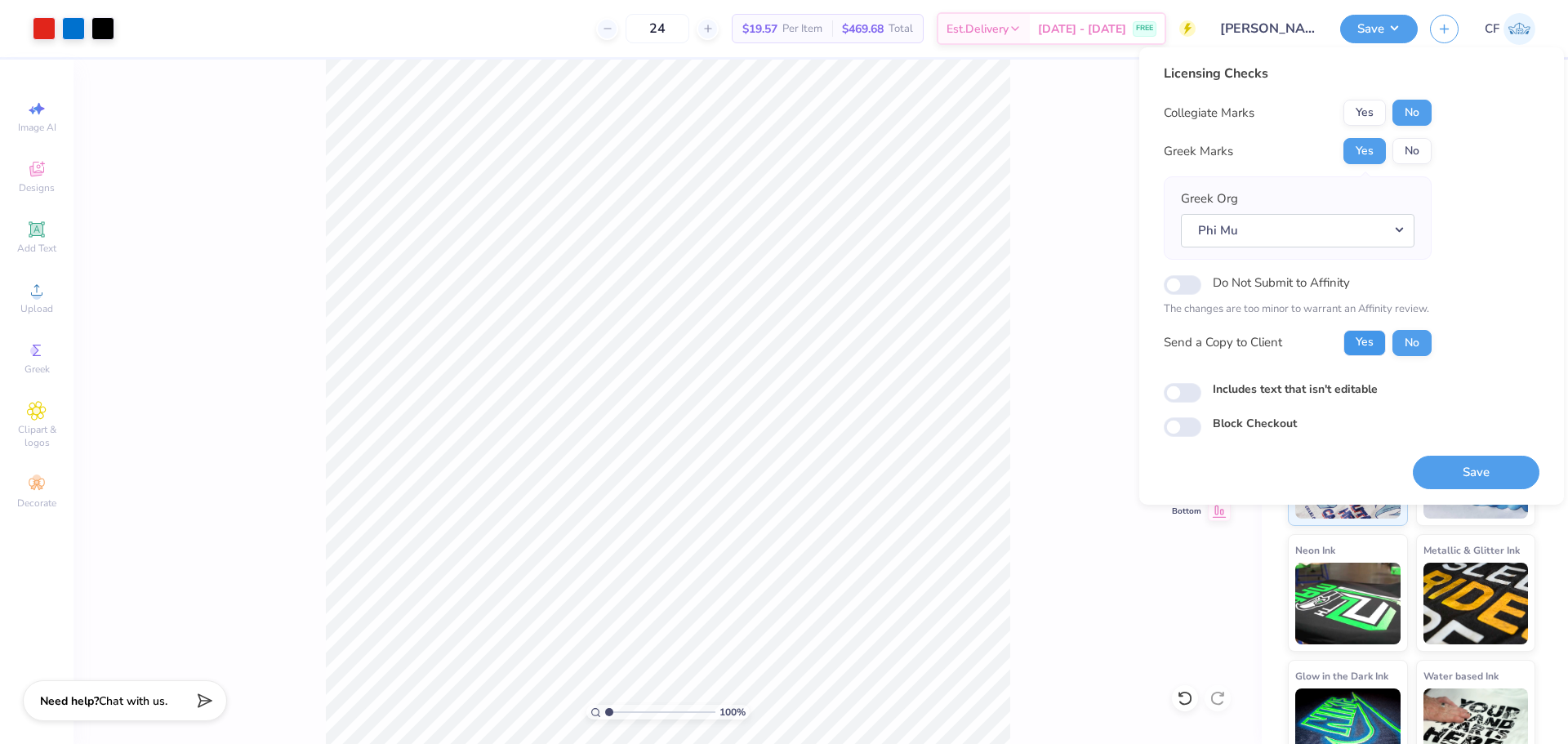
click at [1360, 336] on button "Yes" at bounding box center [1364, 343] width 42 height 26
click at [1180, 395] on input "Includes text that isn't editable" at bounding box center [1182, 393] width 38 height 19
checkbox input "true"
click at [1431, 462] on button "Save" at bounding box center [1475, 472] width 126 height 34
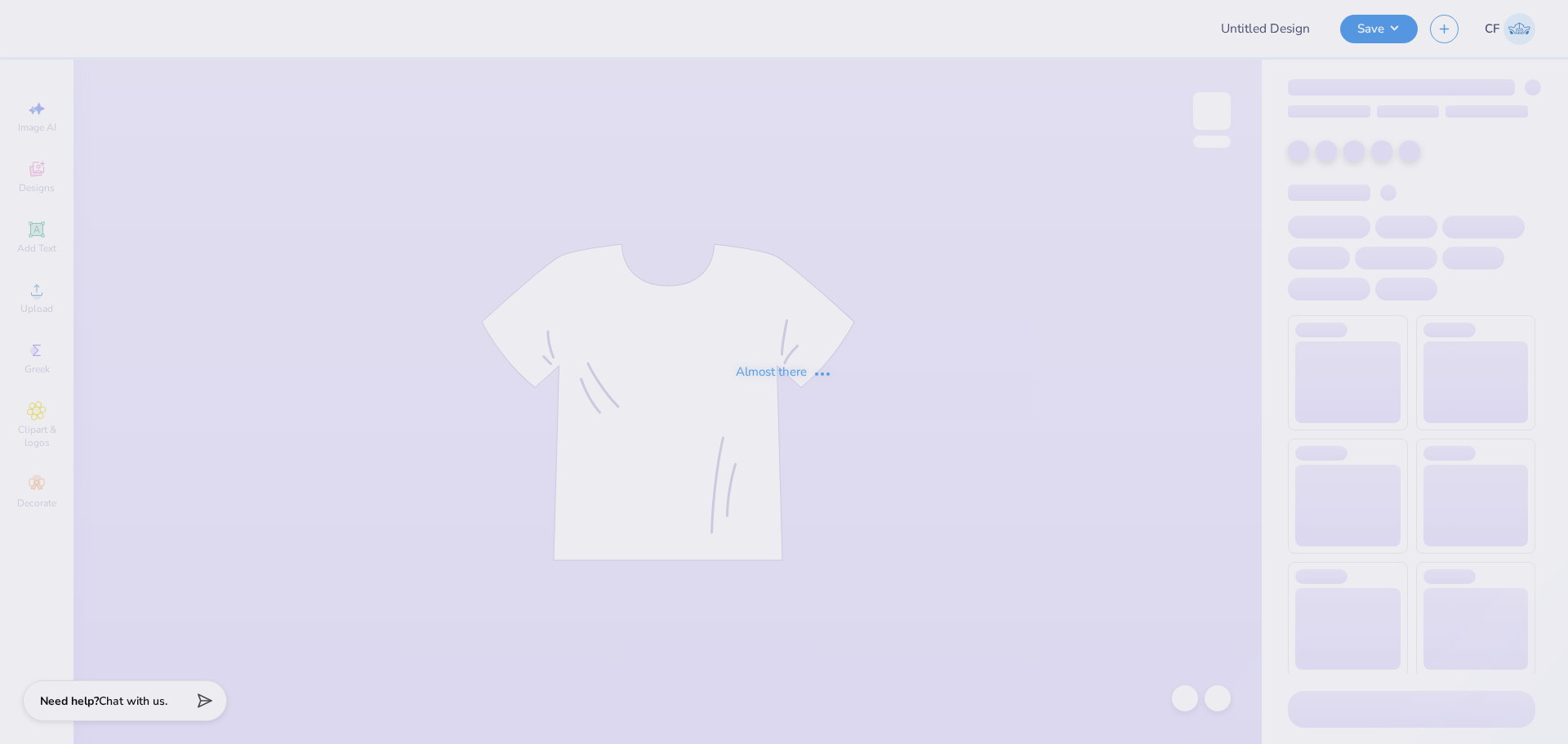
type input "ZETA GM 2"
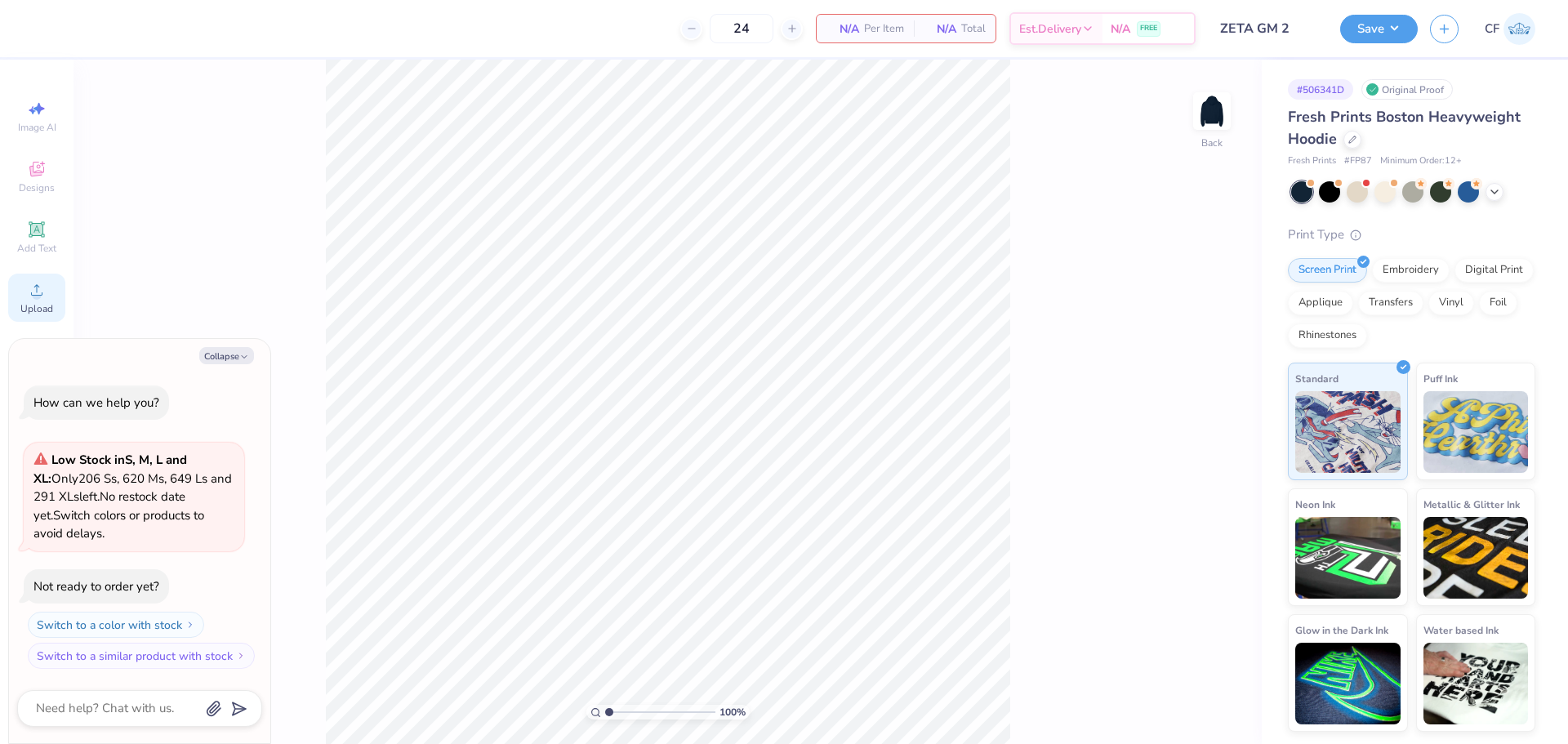
click at [38, 292] on circle at bounding box center [36, 294] width 9 height 9
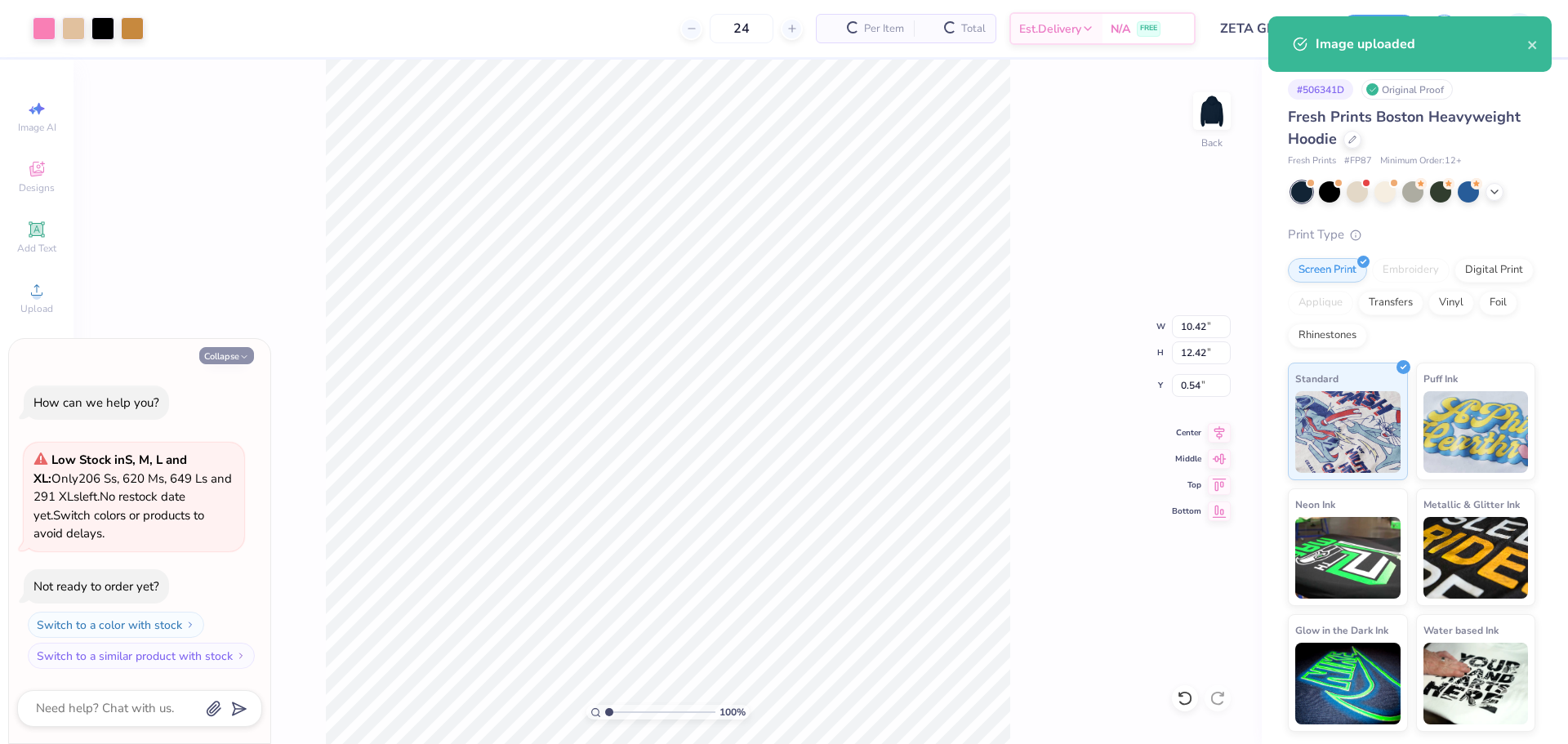
click at [226, 358] on button "Collapse" at bounding box center [226, 355] width 55 height 17
type textarea "x"
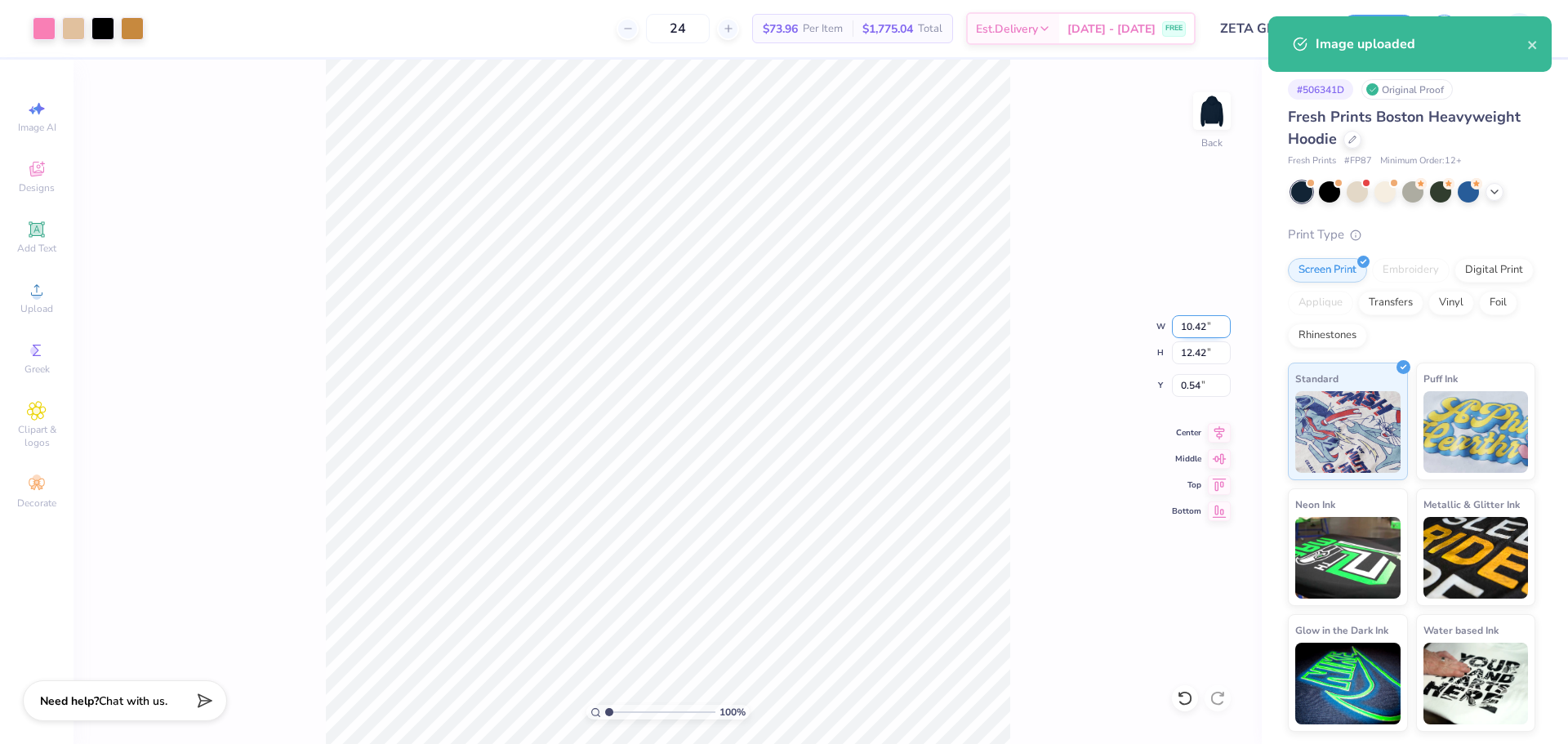
click at [1194, 325] on input "10.42" at bounding box center [1201, 326] width 59 height 23
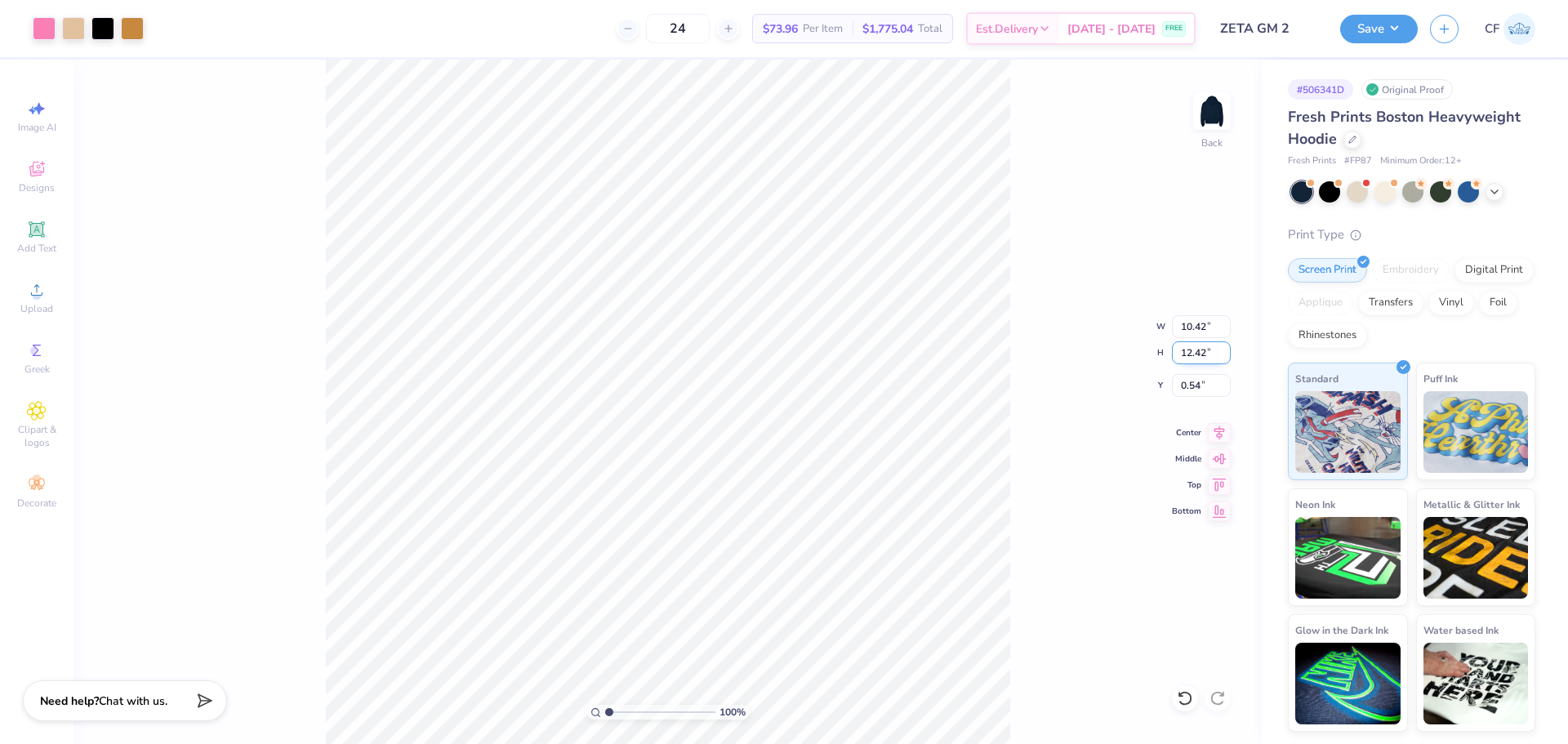
click at [1211, 346] on input "12.42" at bounding box center [1201, 353] width 59 height 23
type input "8"
type input "6.71"
type input "8.00"
type input "2.75"
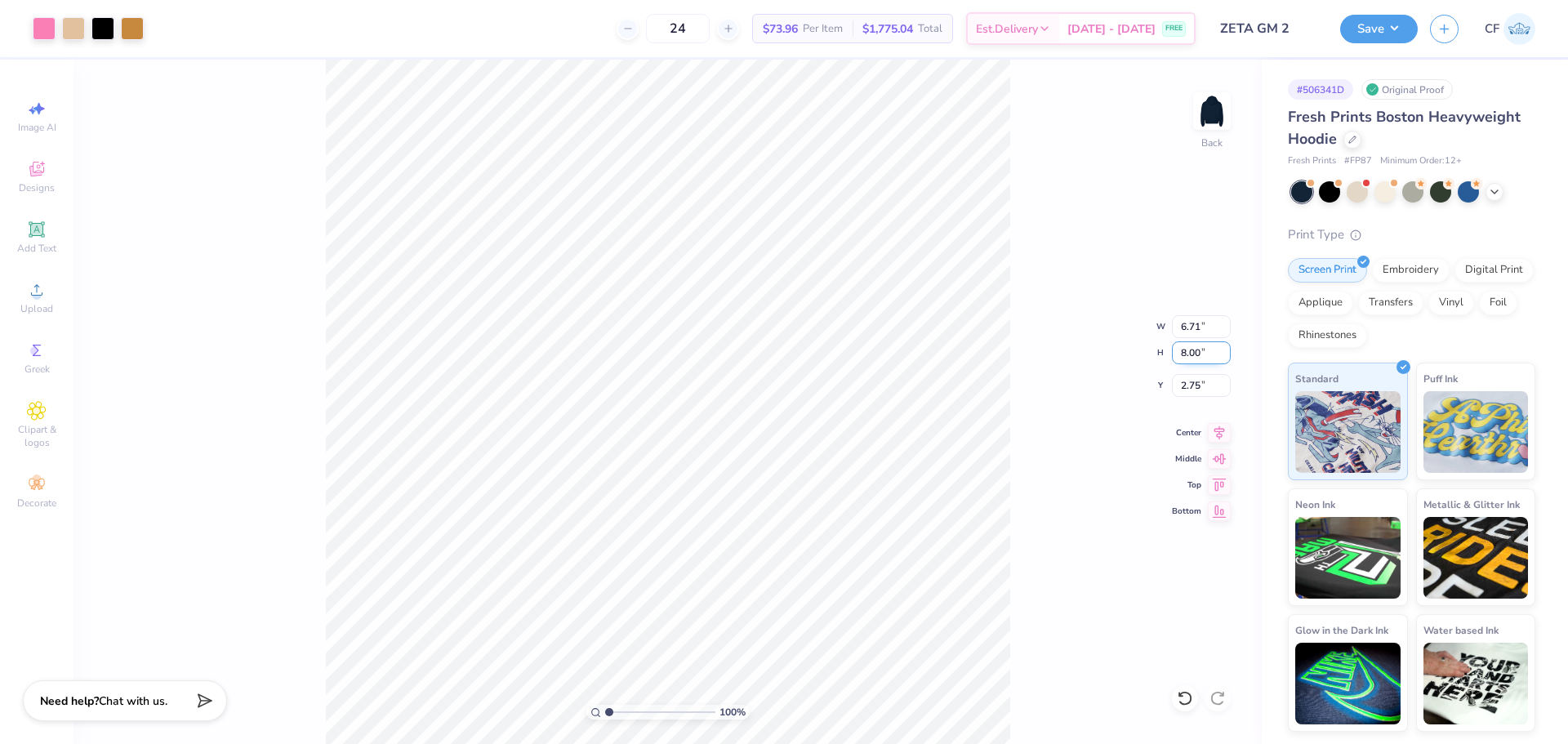
click at [1199, 352] on input "8.00" at bounding box center [1201, 353] width 59 height 23
type input "6"
type input "5.03"
type input "6.00"
type input "3.75"
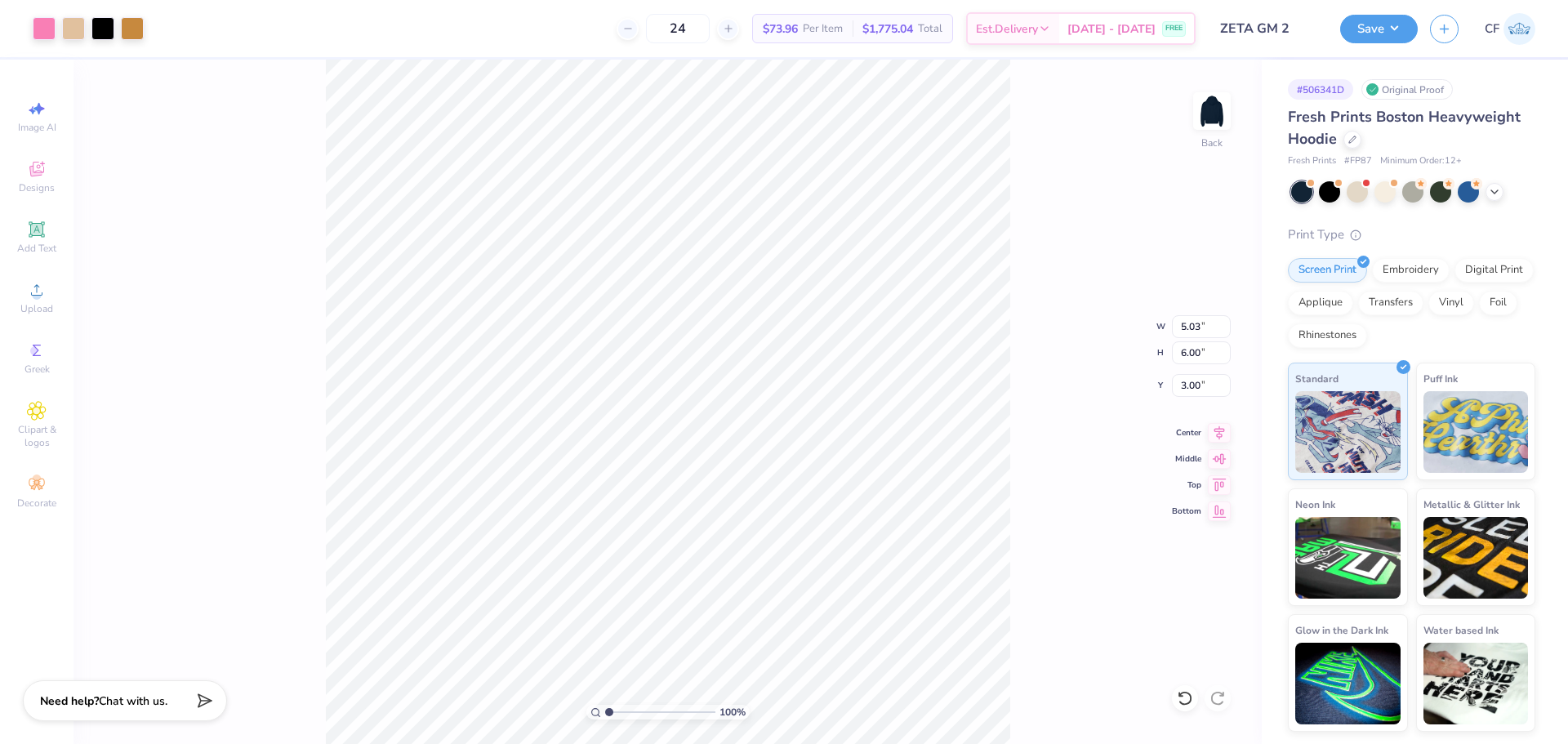
type input "3.00"
click at [1016, 318] on div "100 % Back W 5.03 5.03 " H 6.00 6.00 " Y 3.00 3.00 " Center Middle Top Bottom" at bounding box center [667, 401] width 1189 height 684
click at [1023, 411] on div "100 % Back W 5.03 5.03 " H 6.00 6.00 " Y 3.00 3.00 " Center Middle Top Bottom" at bounding box center [667, 401] width 1189 height 684
click at [1215, 105] on img at bounding box center [1212, 111] width 66 height 66
click at [37, 292] on icon at bounding box center [37, 289] width 12 height 12
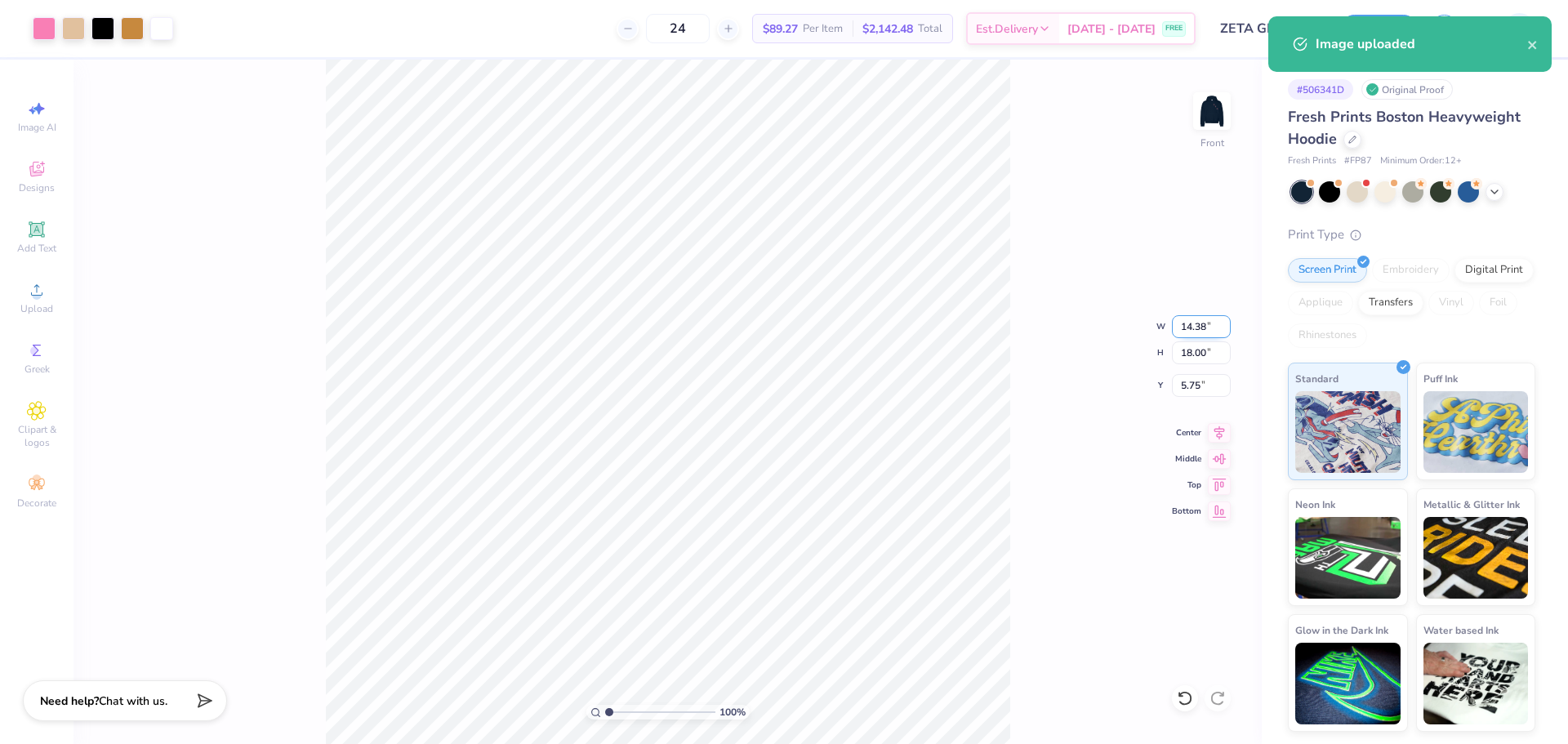
click at [1187, 328] on input "14.38" at bounding box center [1201, 326] width 59 height 23
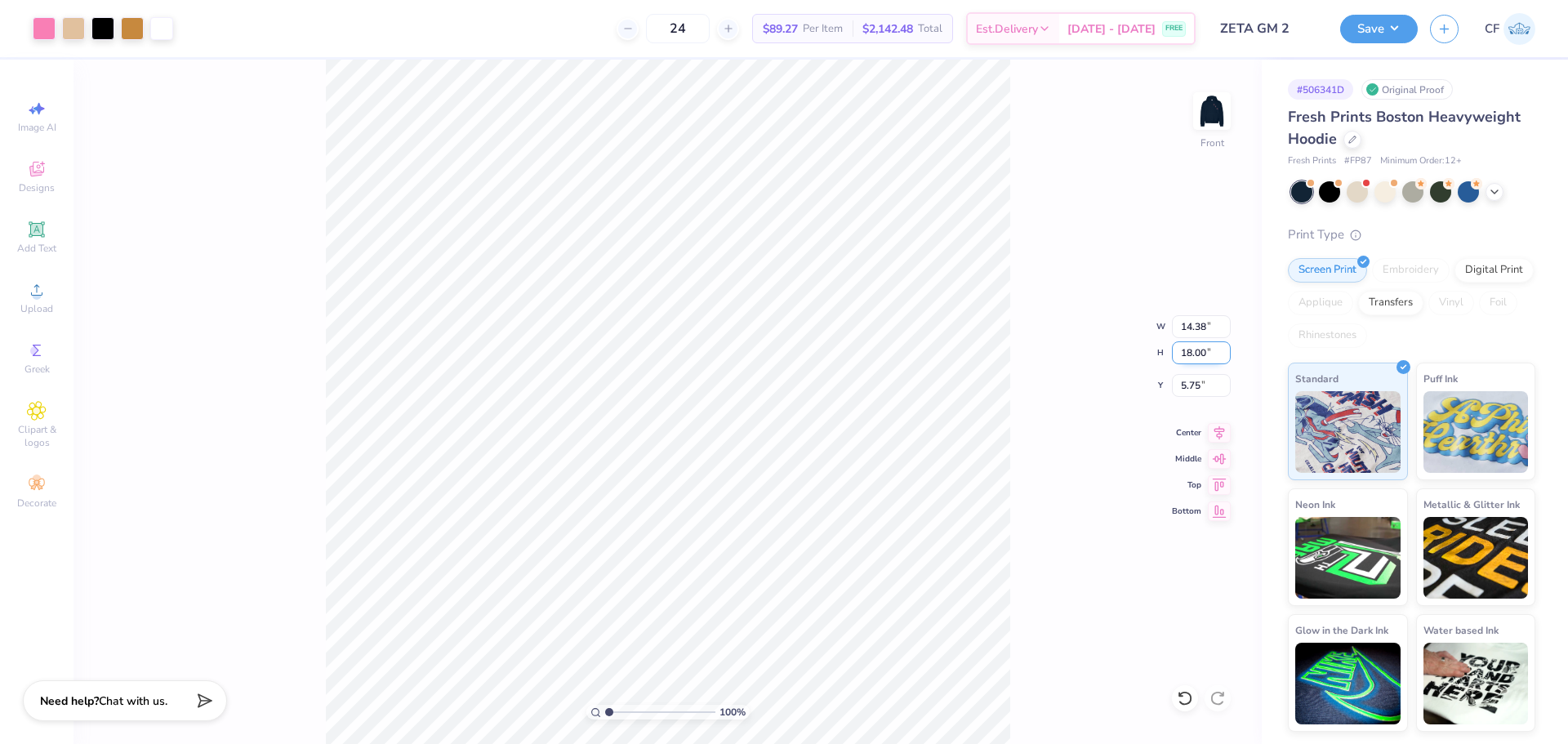
click at [1193, 355] on input "18.00" at bounding box center [1201, 353] width 59 height 23
type input "15"
type input "11.98"
type input "15.00"
click at [1195, 395] on input "7.25" at bounding box center [1201, 385] width 59 height 23
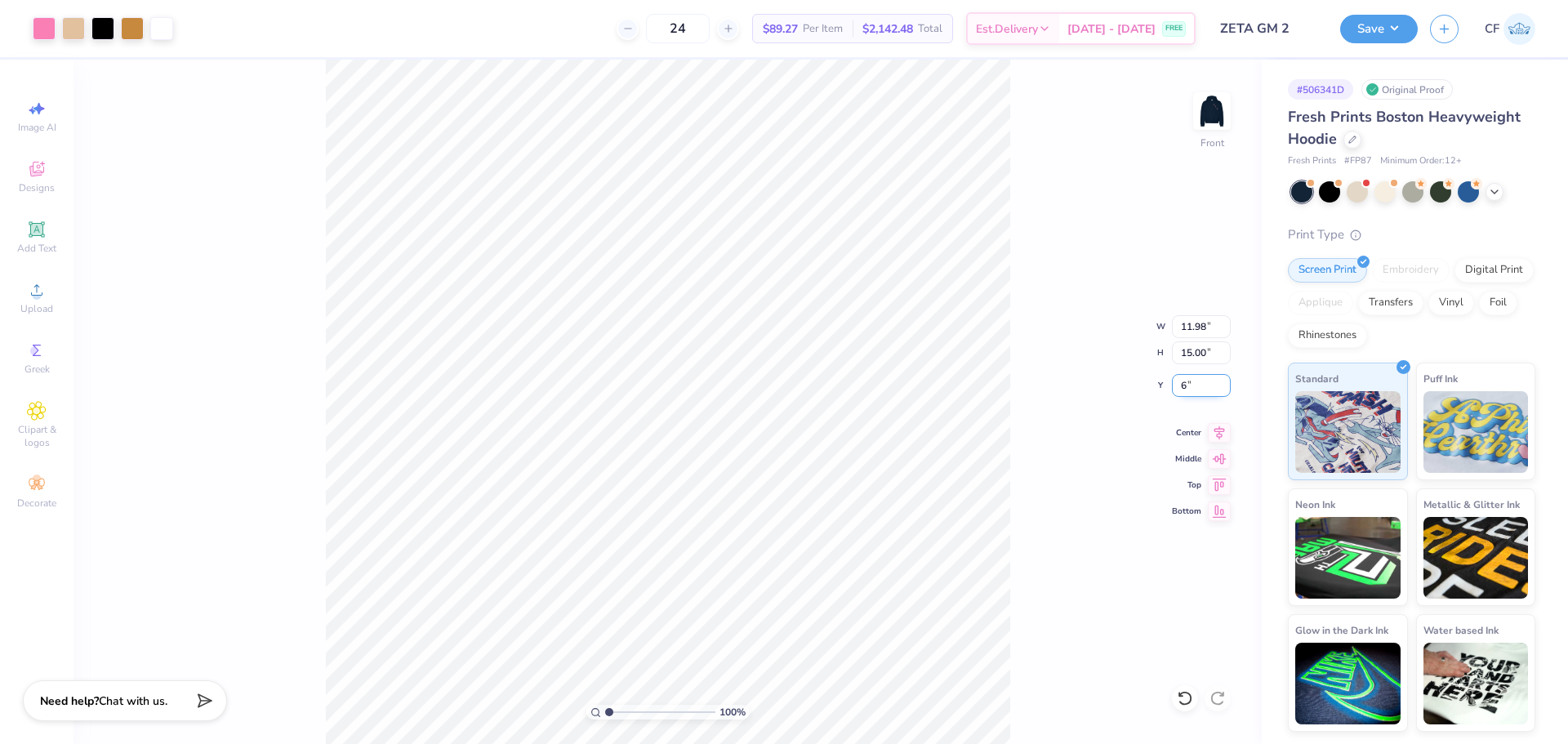
type input "6.00"
click at [1200, 99] on img at bounding box center [1212, 111] width 66 height 66
click at [1400, 30] on button "Save" at bounding box center [1379, 27] width 77 height 29
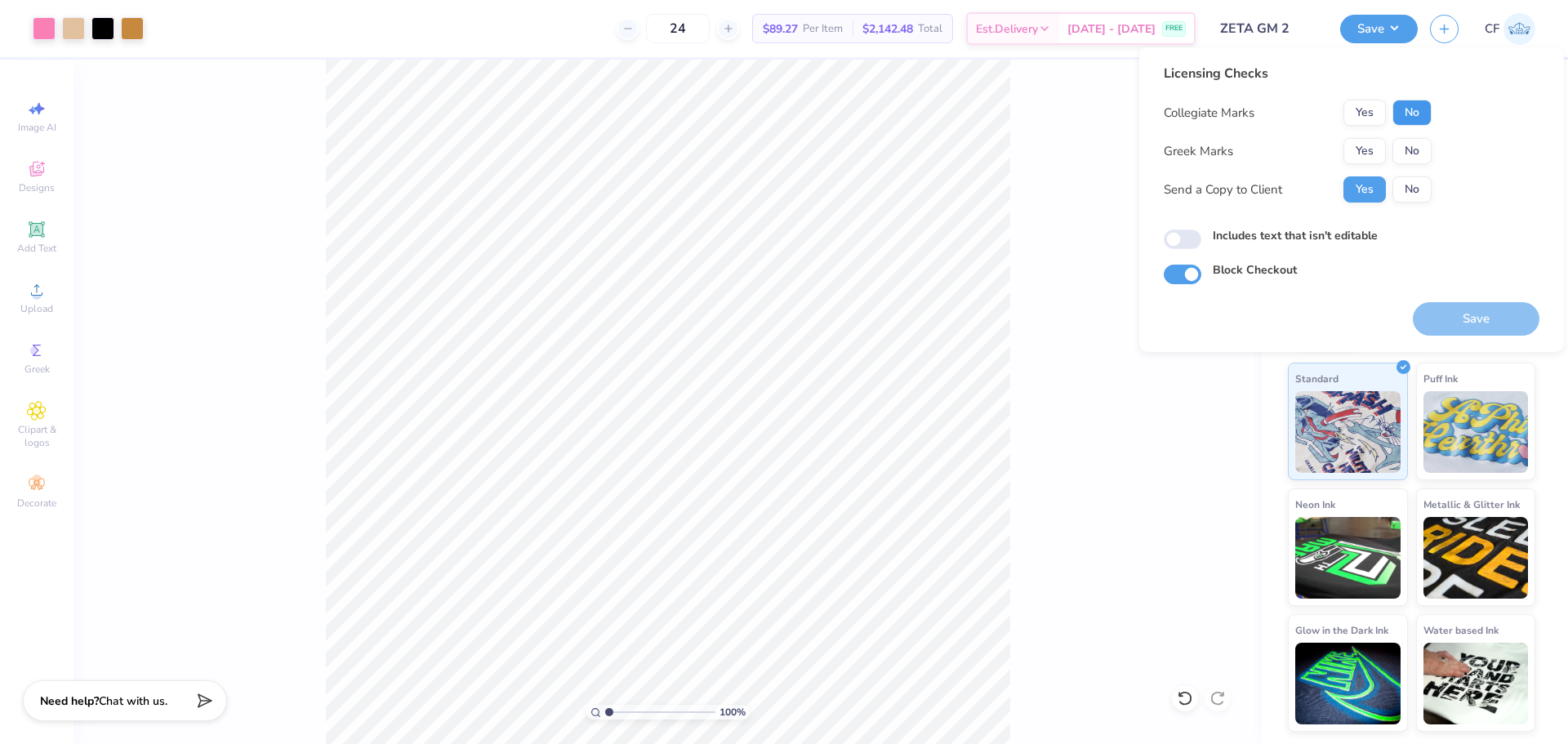
click at [1417, 110] on button "No" at bounding box center [1412, 112] width 40 height 26
click at [1371, 143] on button "Yes" at bounding box center [1364, 151] width 42 height 26
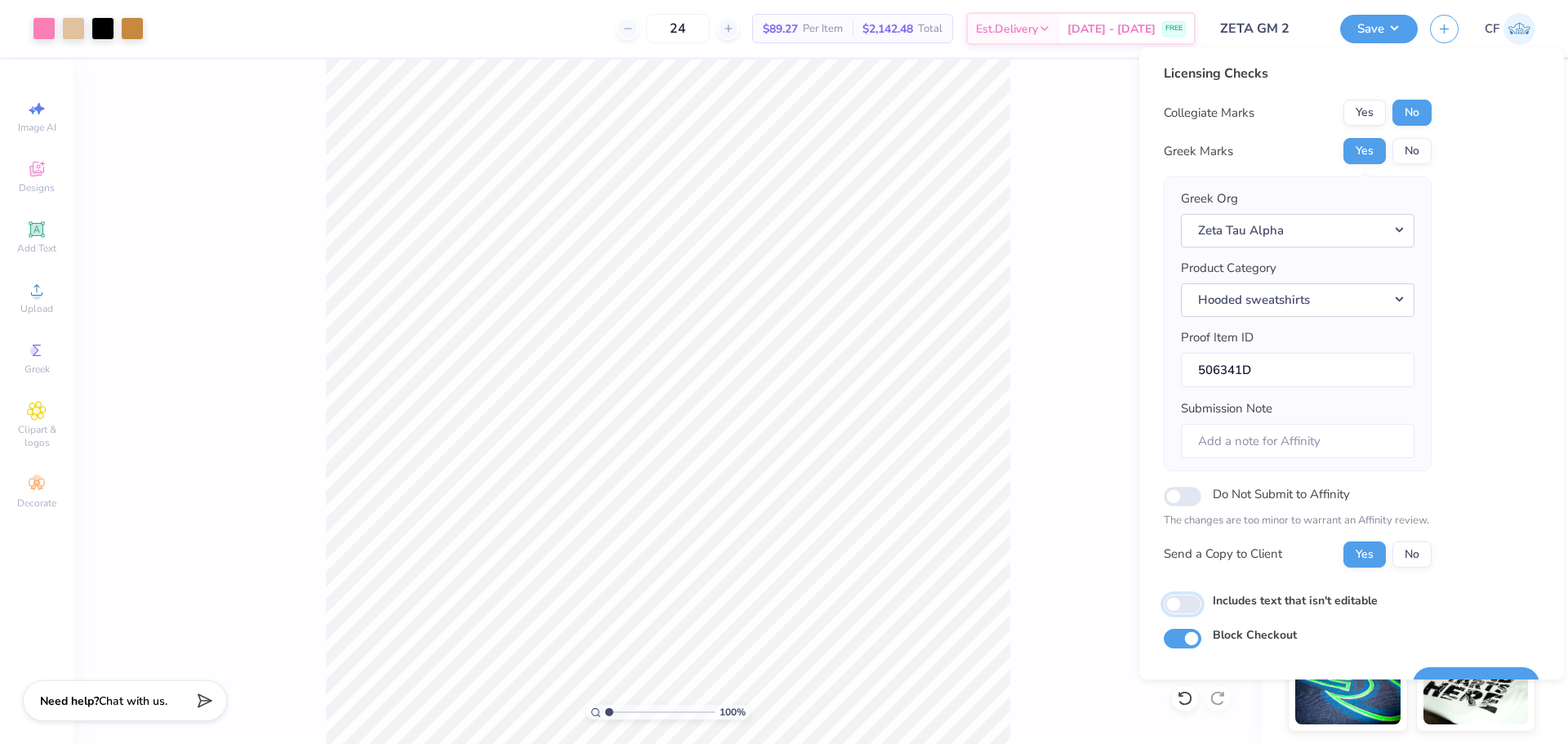
click at [1182, 606] on input "Includes text that isn't editable" at bounding box center [1182, 604] width 38 height 19
checkbox input "true"
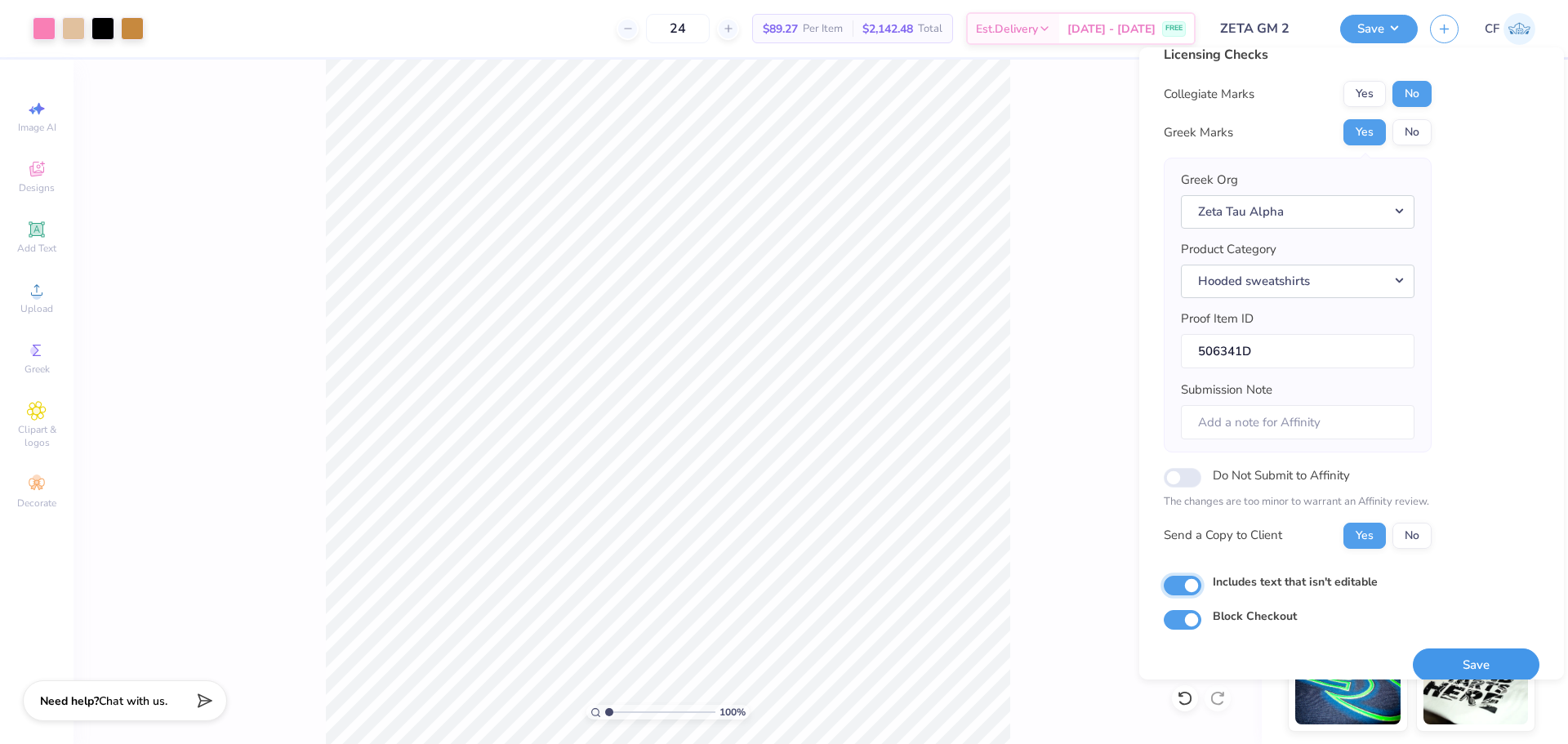
scroll to position [37, 0]
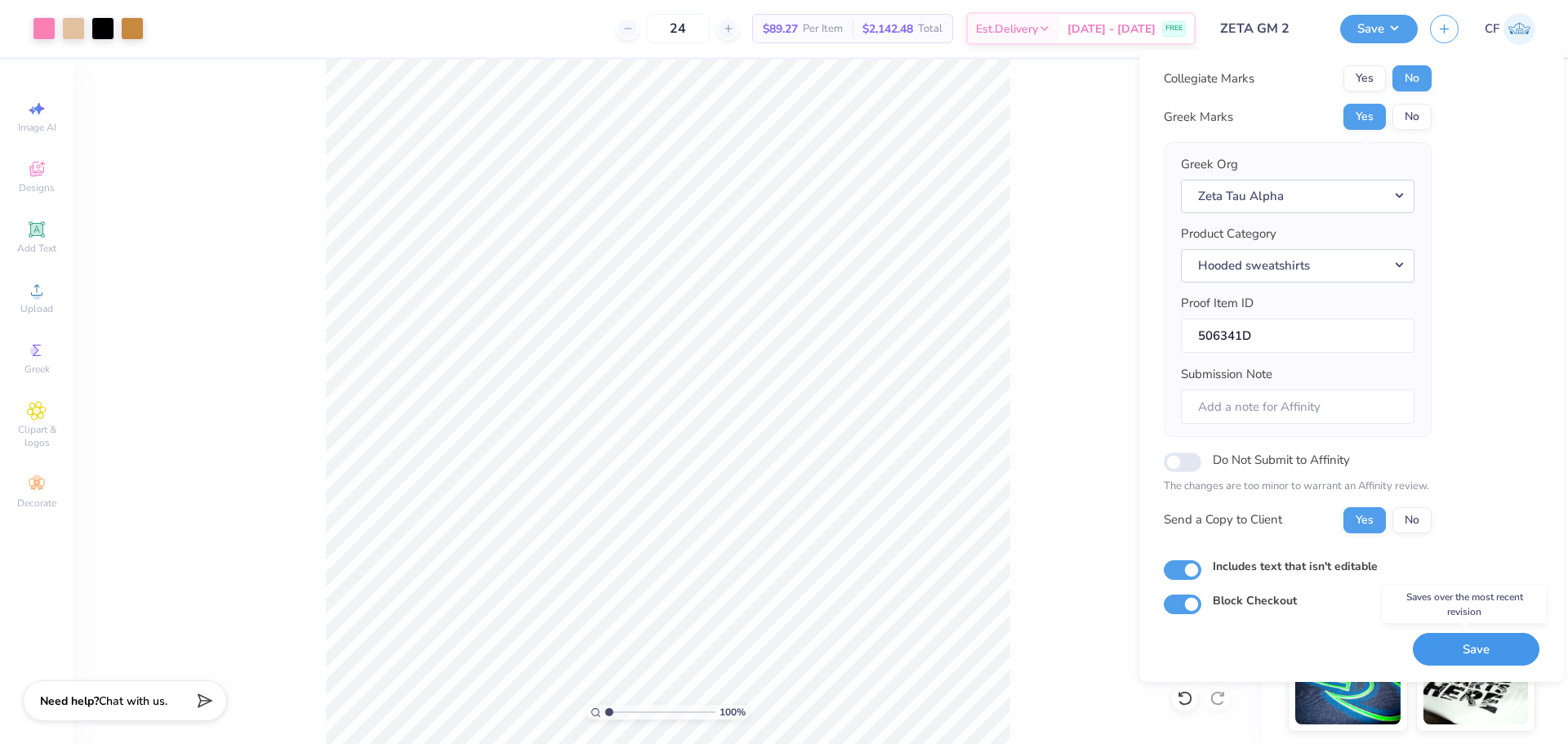
click at [1433, 638] on button "Save" at bounding box center [1475, 649] width 126 height 34
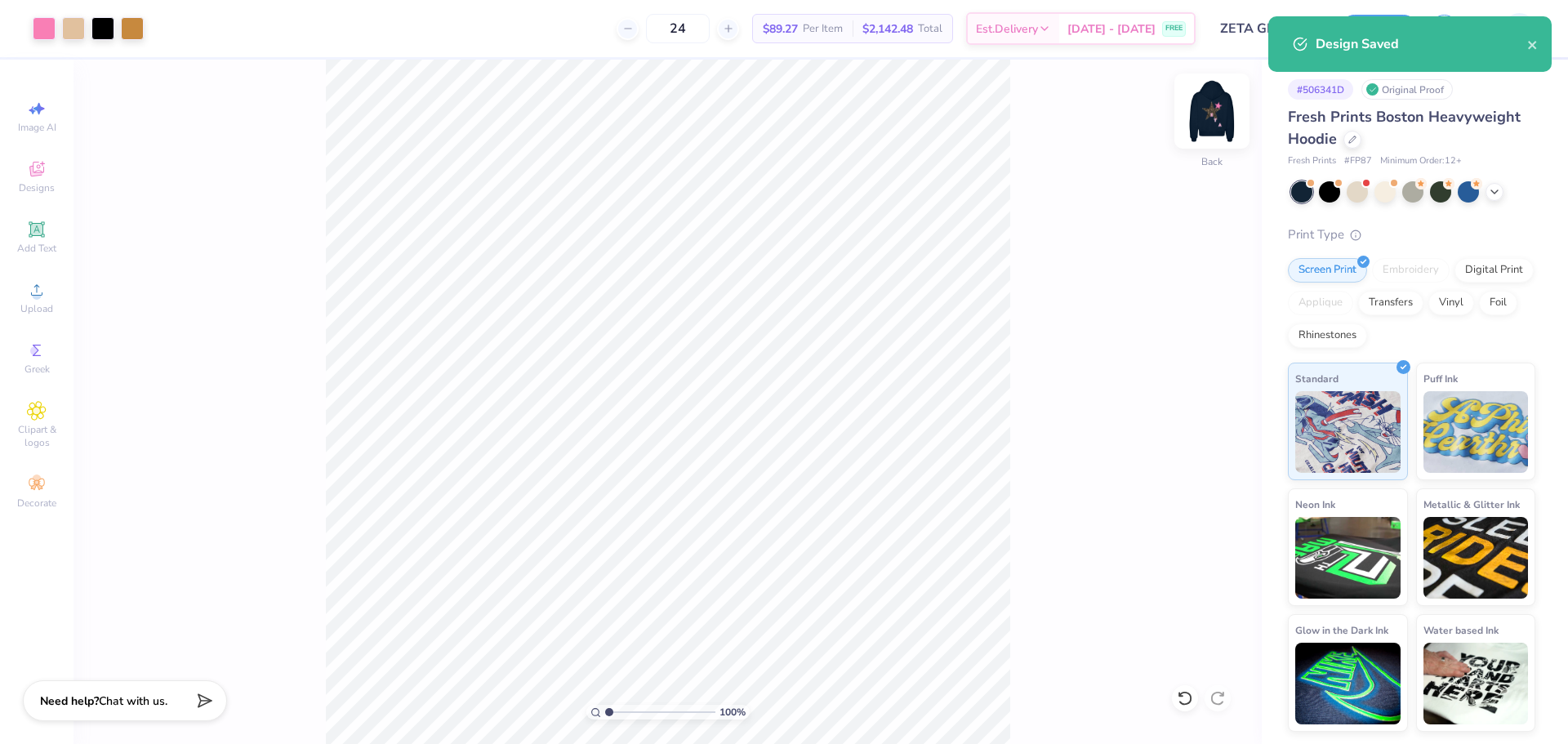
click at [1212, 104] on img at bounding box center [1212, 111] width 66 height 66
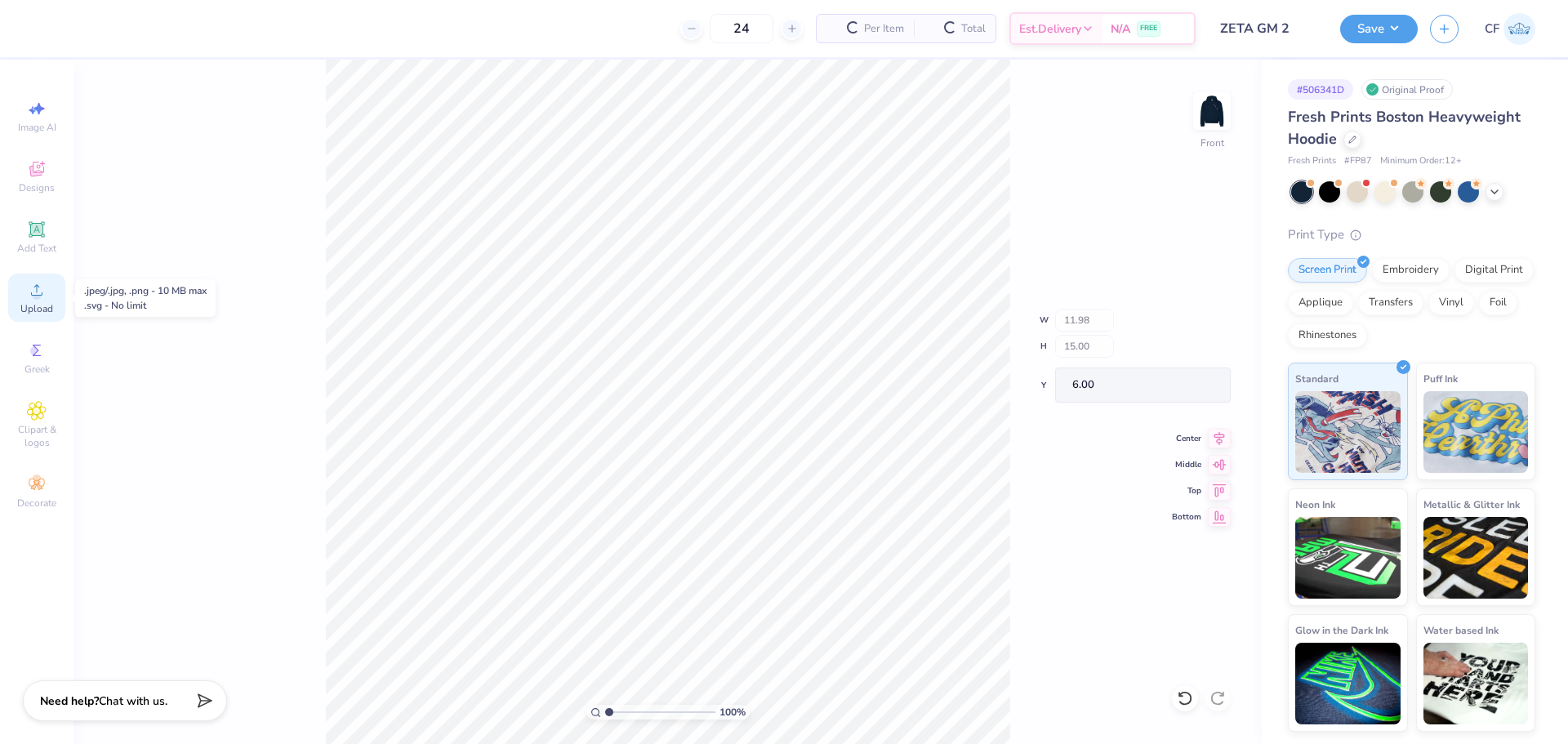
click at [44, 310] on span "Upload" at bounding box center [37, 309] width 33 height 14
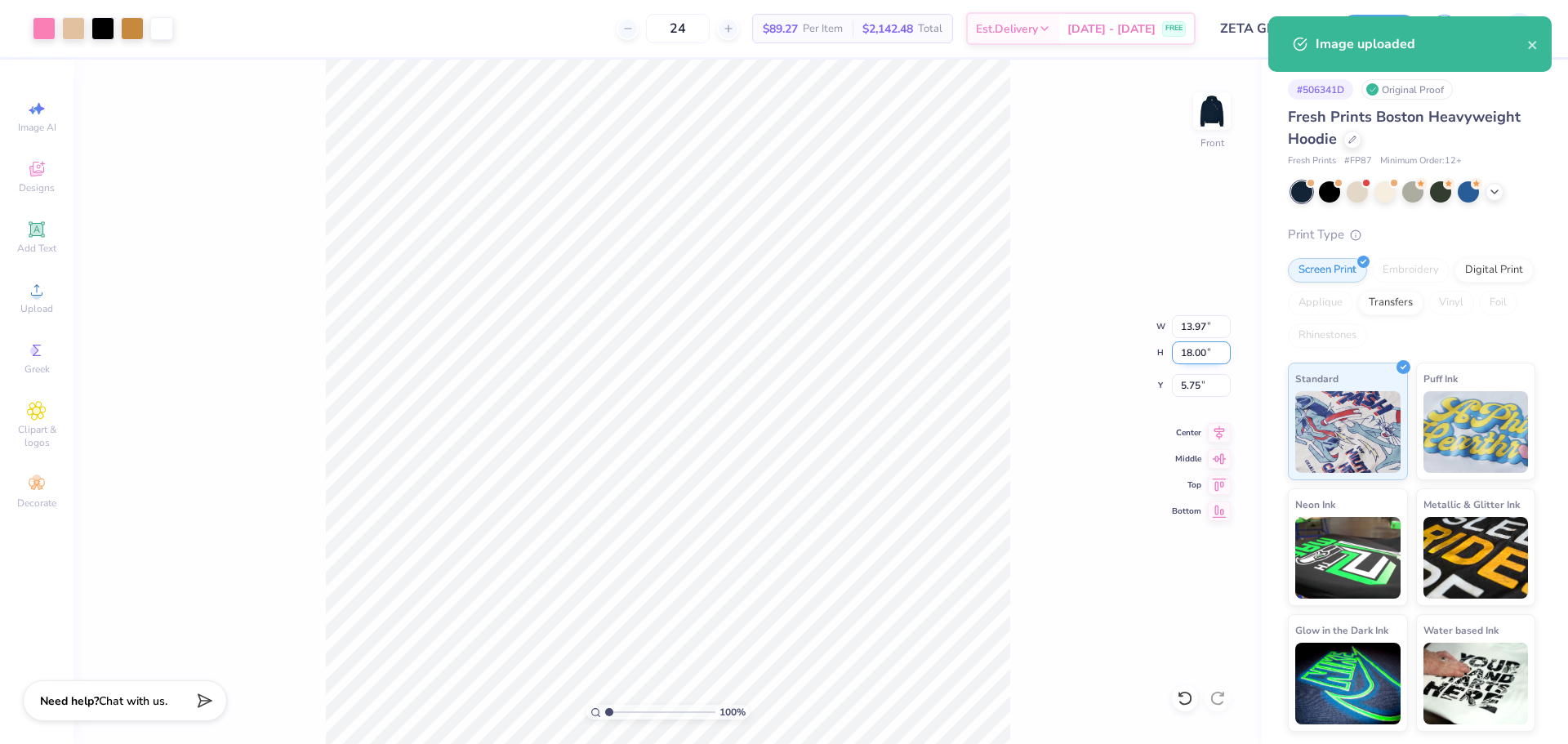
click at [1191, 346] on input "18.00" at bounding box center [1201, 353] width 59 height 23
type input "15"
type input "11.65"
type input "15.00"
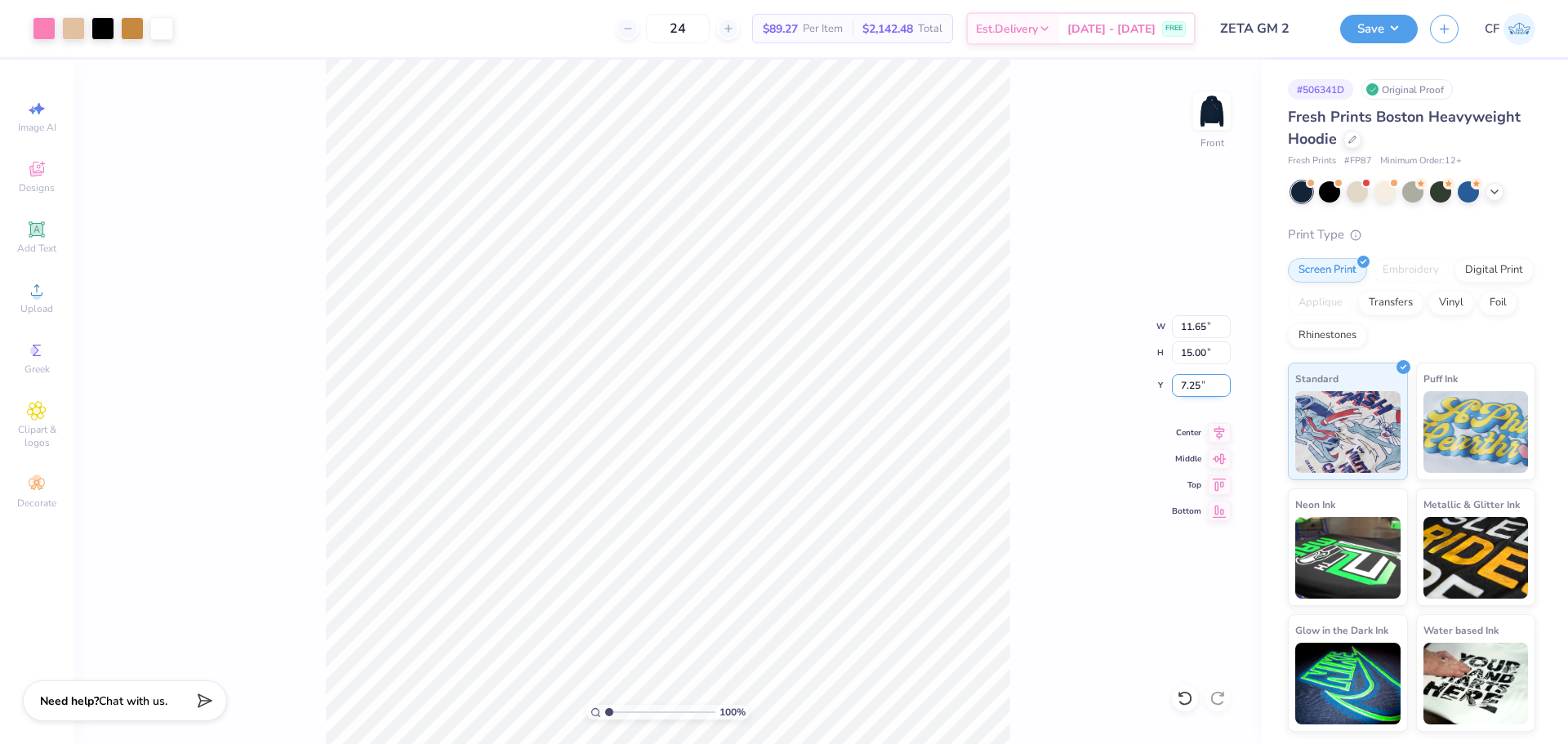
click at [1196, 380] on input "7.25" at bounding box center [1201, 385] width 59 height 23
type input "6.00"
click at [1383, 32] on button "Save" at bounding box center [1379, 29] width 77 height 29
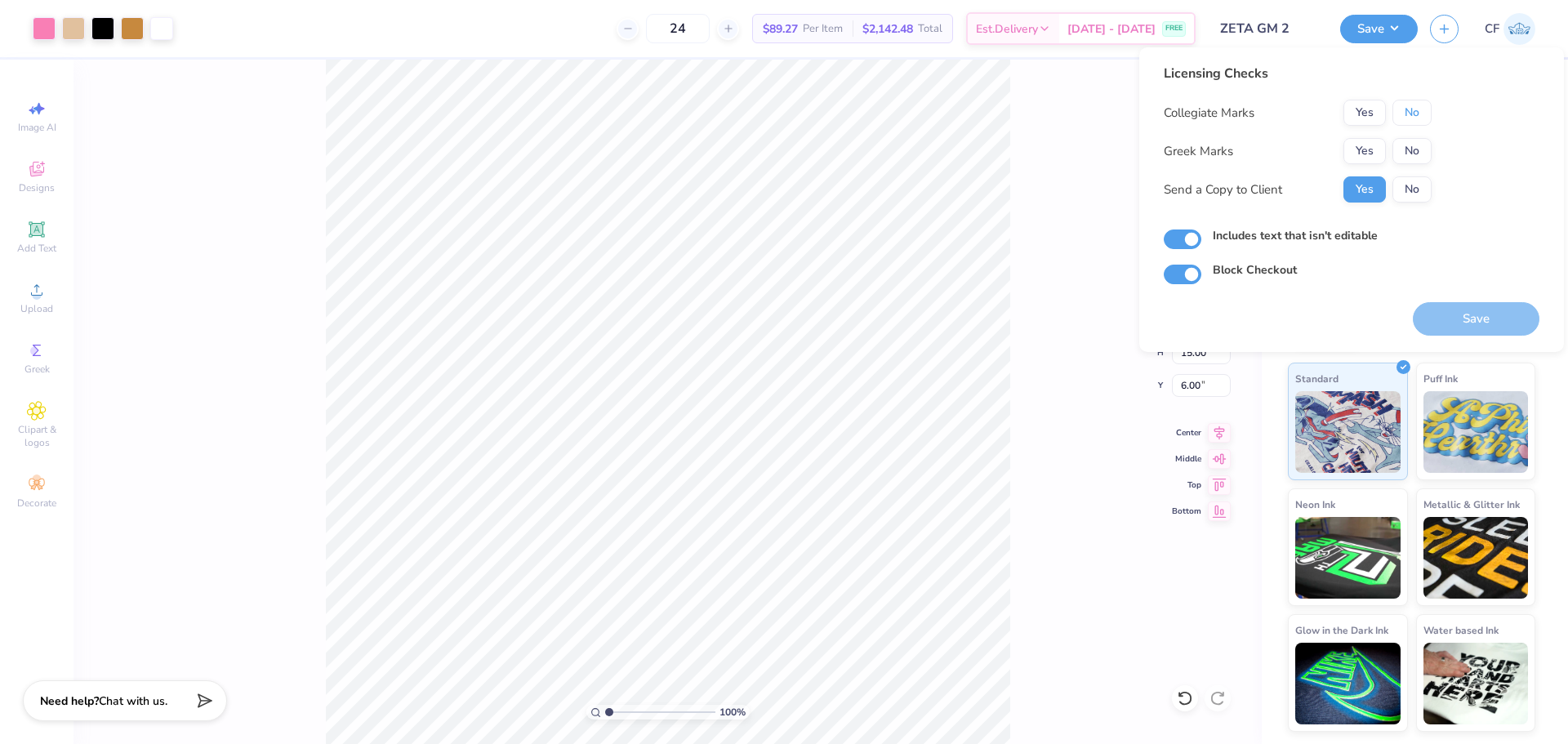
drag, startPoint x: 1425, startPoint y: 114, endPoint x: 1412, endPoint y: 136, distance: 25.6
click at [1424, 115] on button "No" at bounding box center [1412, 112] width 40 height 26
drag, startPoint x: 1412, startPoint y: 136, endPoint x: 1381, endPoint y: 147, distance: 32.9
click at [1381, 147] on button "Yes" at bounding box center [1364, 151] width 42 height 26
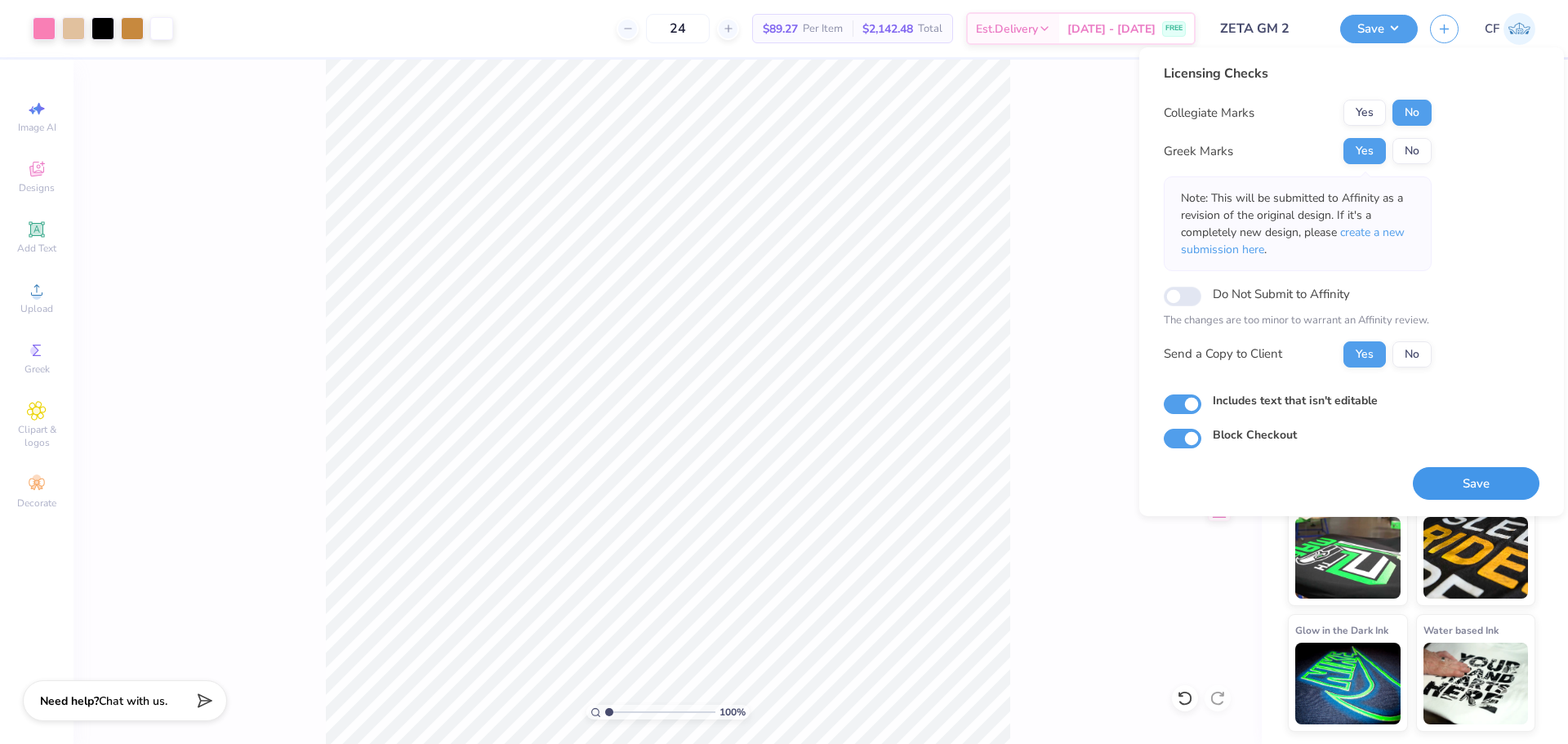
click at [1451, 478] on button "Save" at bounding box center [1475, 483] width 126 height 34
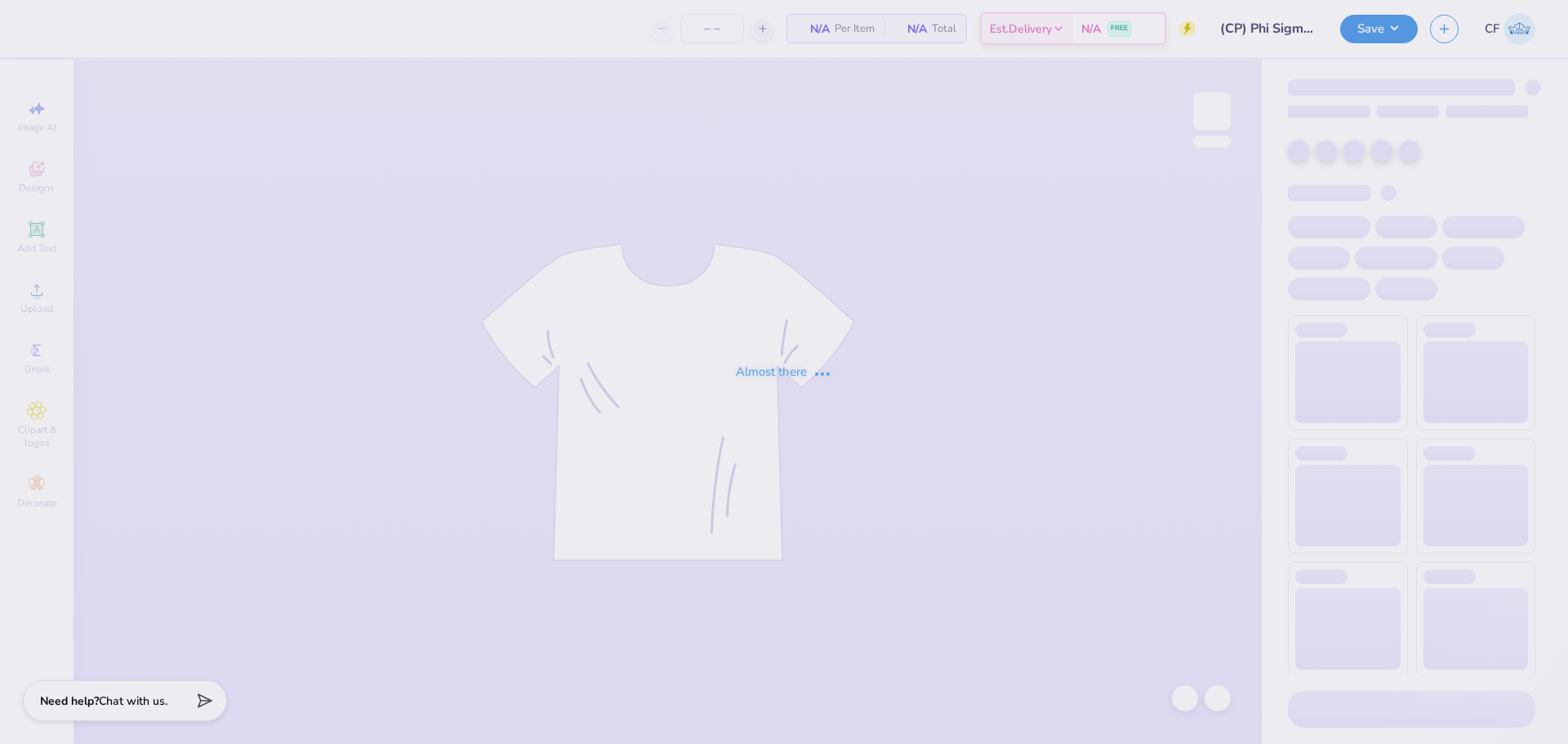
type input "24"
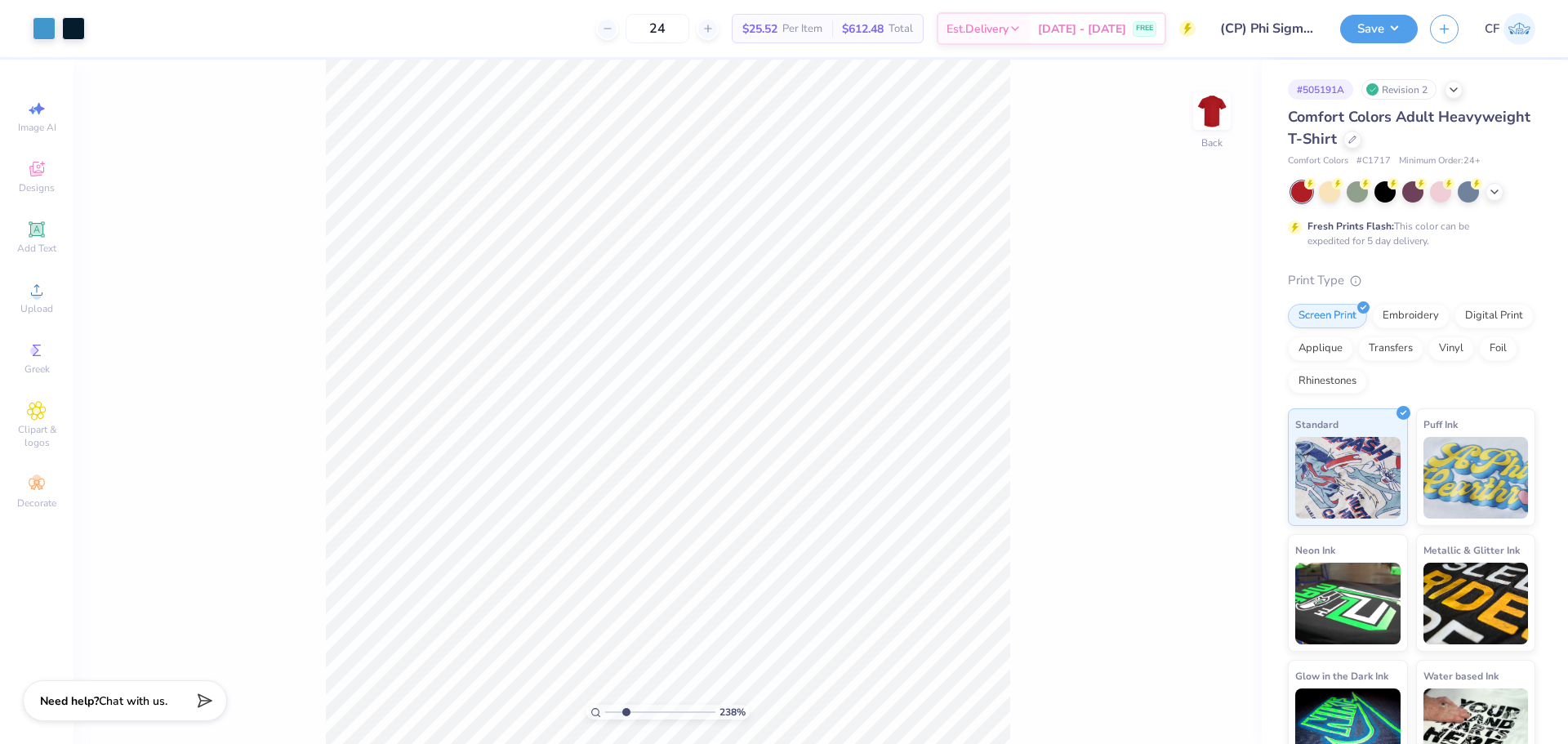
drag, startPoint x: 612, startPoint y: 713, endPoint x: 626, endPoint y: 716, distance: 14.3
click at [626, 716] on input "range" at bounding box center [660, 711] width 110 height 14
drag, startPoint x: 624, startPoint y: 709, endPoint x: 628, endPoint y: 688, distance: 21.4
click at [628, 704] on input "range" at bounding box center [660, 711] width 110 height 14
drag, startPoint x: 629, startPoint y: 710, endPoint x: 538, endPoint y: 691, distance: 93.0
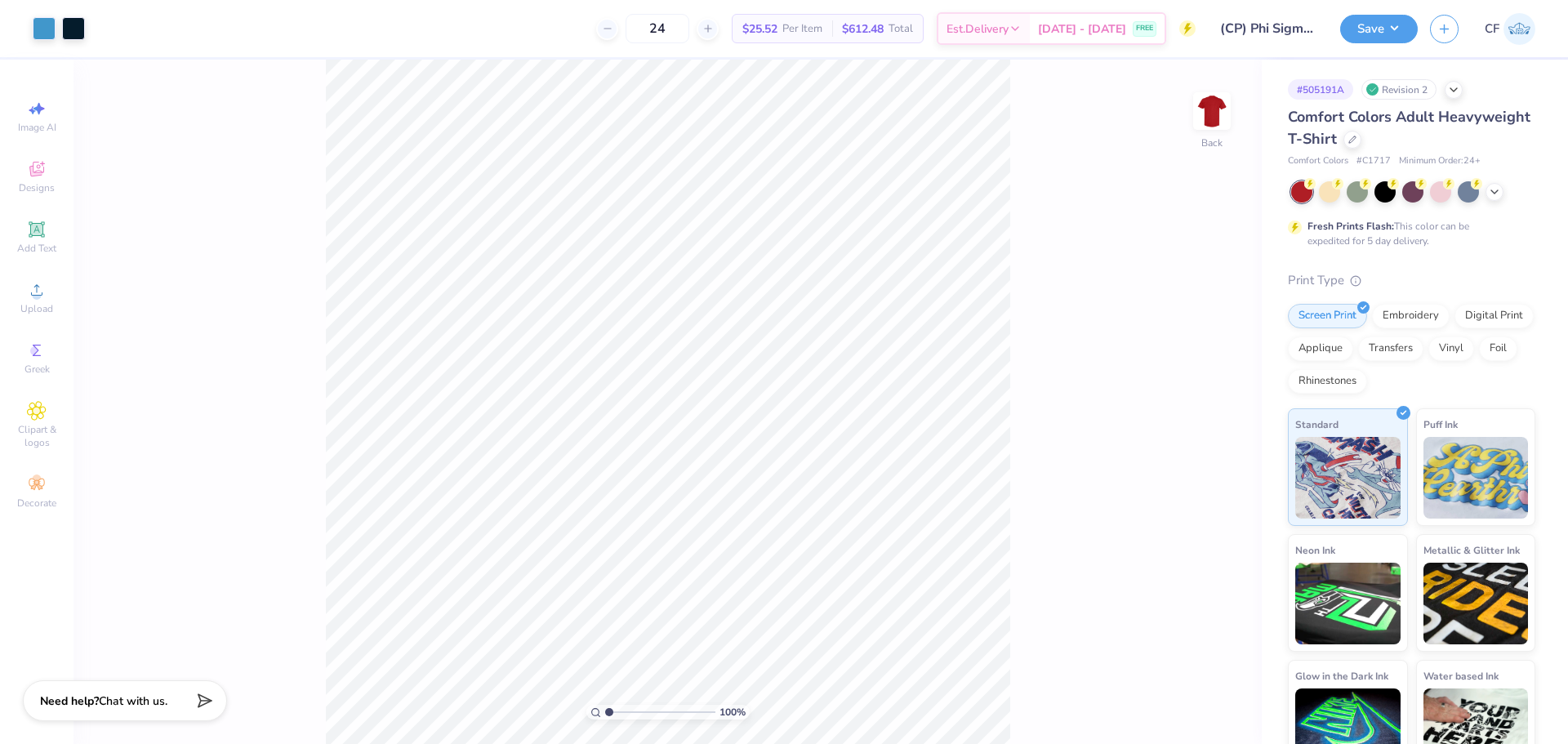
type input "1"
click at [605, 704] on input "range" at bounding box center [660, 711] width 110 height 14
click at [66, 293] on div "Image AI Designs Add Text Upload Greek Clipart & logos Decorate" at bounding box center [37, 401] width 73 height 684
click at [51, 298] on div "Upload" at bounding box center [36, 297] width 57 height 48
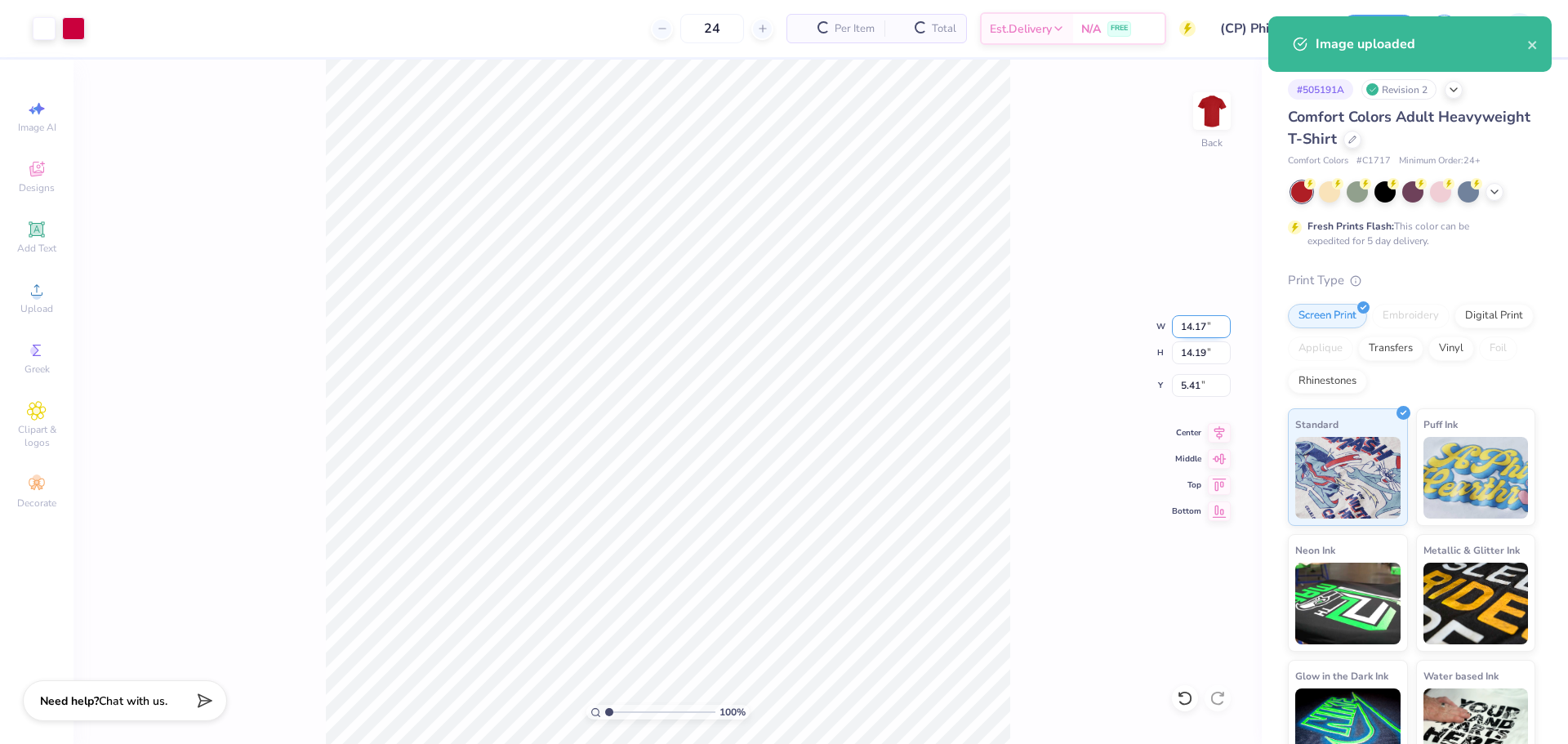
click at [1207, 325] on input "14.17" at bounding box center [1201, 326] width 59 height 23
type input "3.50"
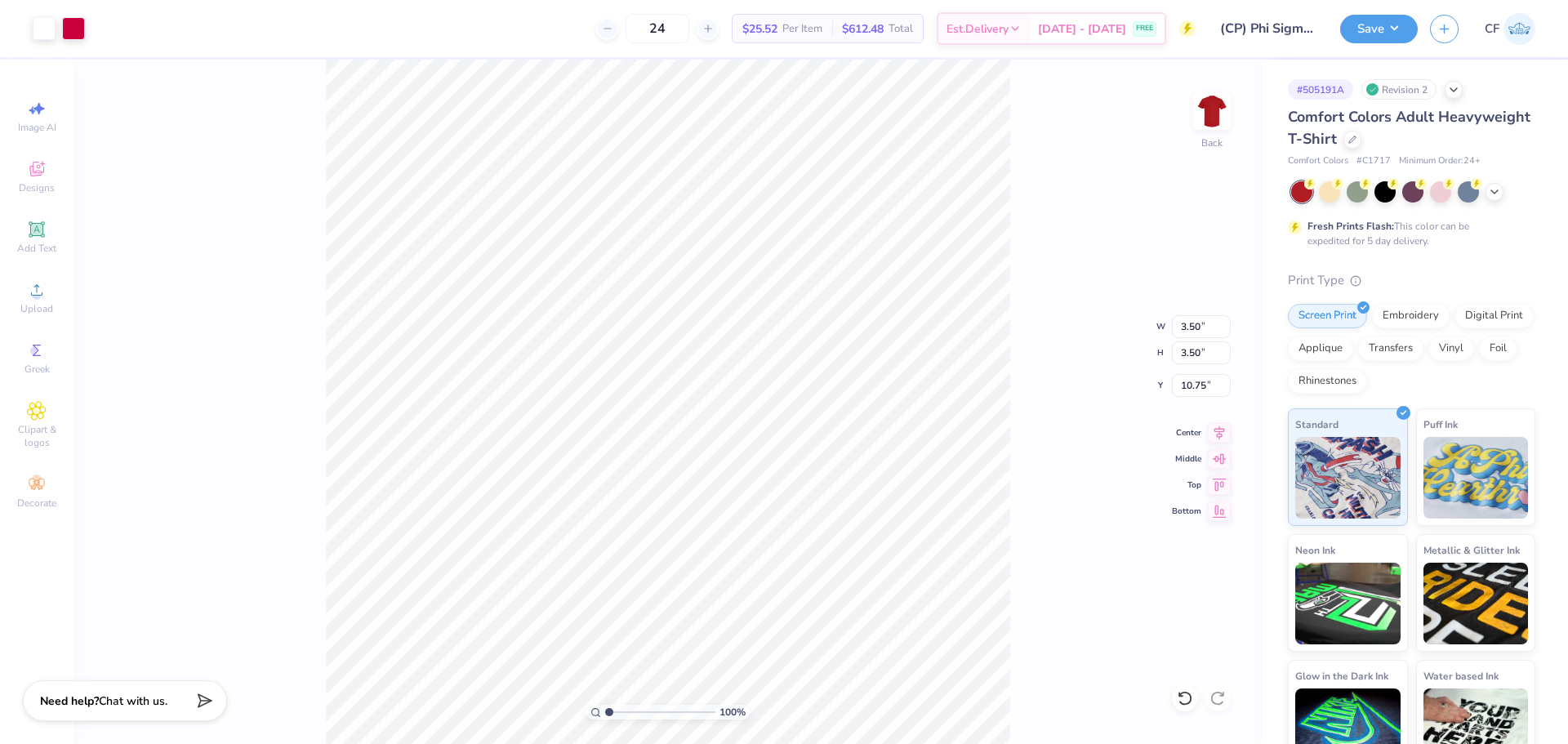
type input "3.00"
click at [1190, 325] on input "3.50" at bounding box center [1201, 326] width 59 height 23
type input "3.00"
type input "3.25"
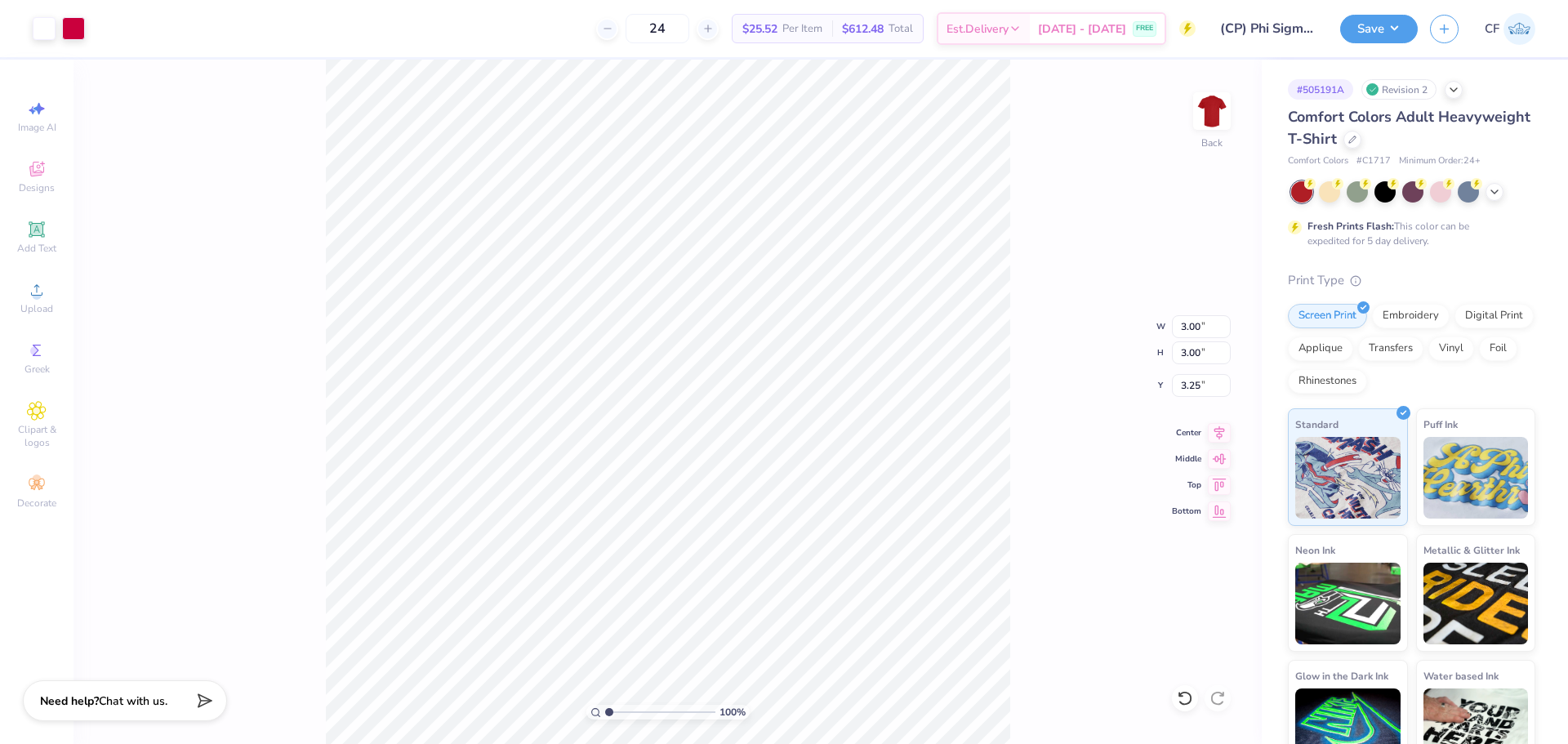
type input "3.00"
click at [1090, 241] on div "100 % Back W 3.00 3.00 " H 3.00 3.00 " Y 3.00 3.00 " Center Middle Top Bottom" at bounding box center [667, 401] width 1189 height 684
click at [1214, 137] on img at bounding box center [1212, 111] width 66 height 66
click at [42, 295] on icon at bounding box center [37, 289] width 19 height 19
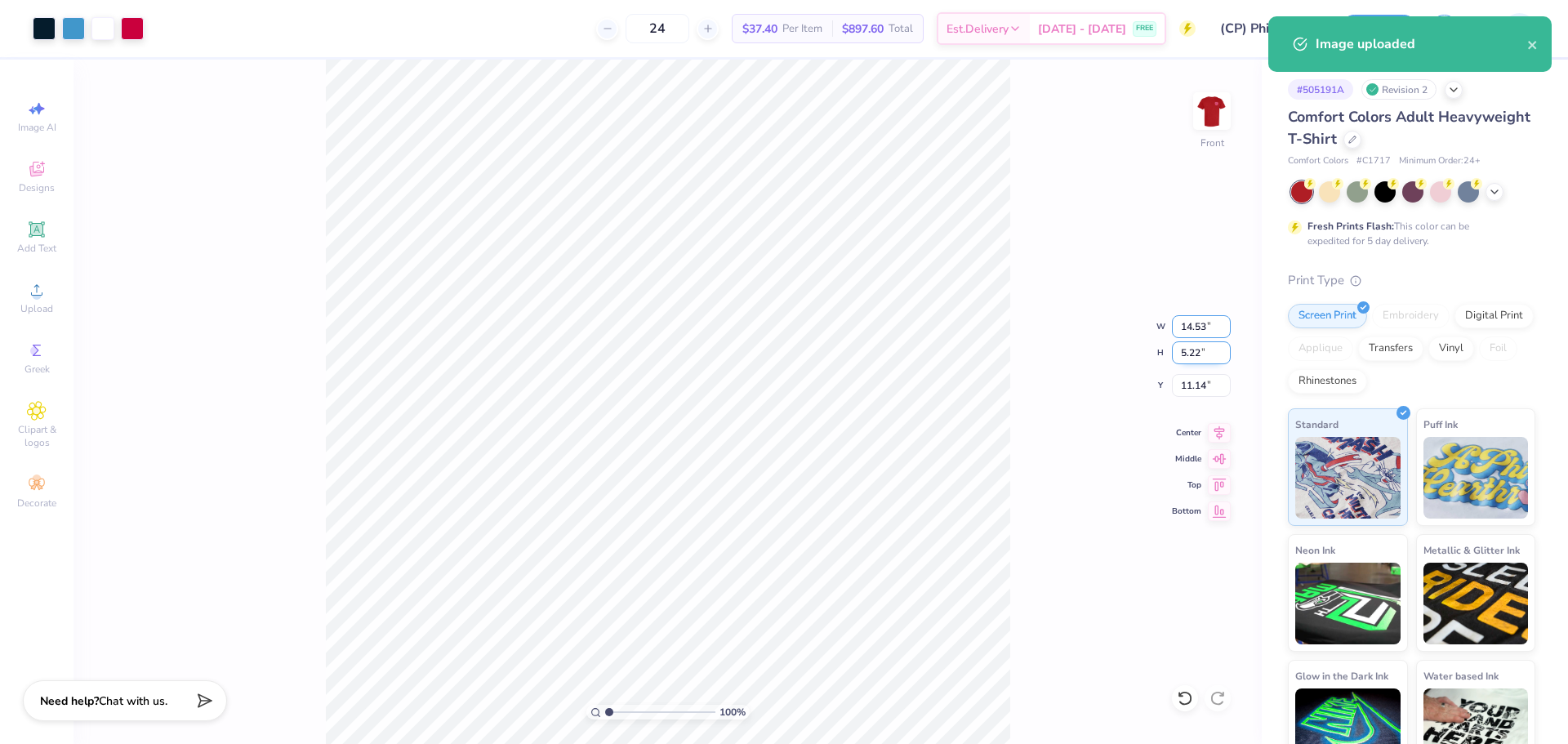
drag, startPoint x: 1192, startPoint y: 331, endPoint x: 1200, endPoint y: 341, distance: 12.8
click at [1193, 331] on input "14.53" at bounding box center [1201, 326] width 59 height 23
type input "12.40"
type input "4.45"
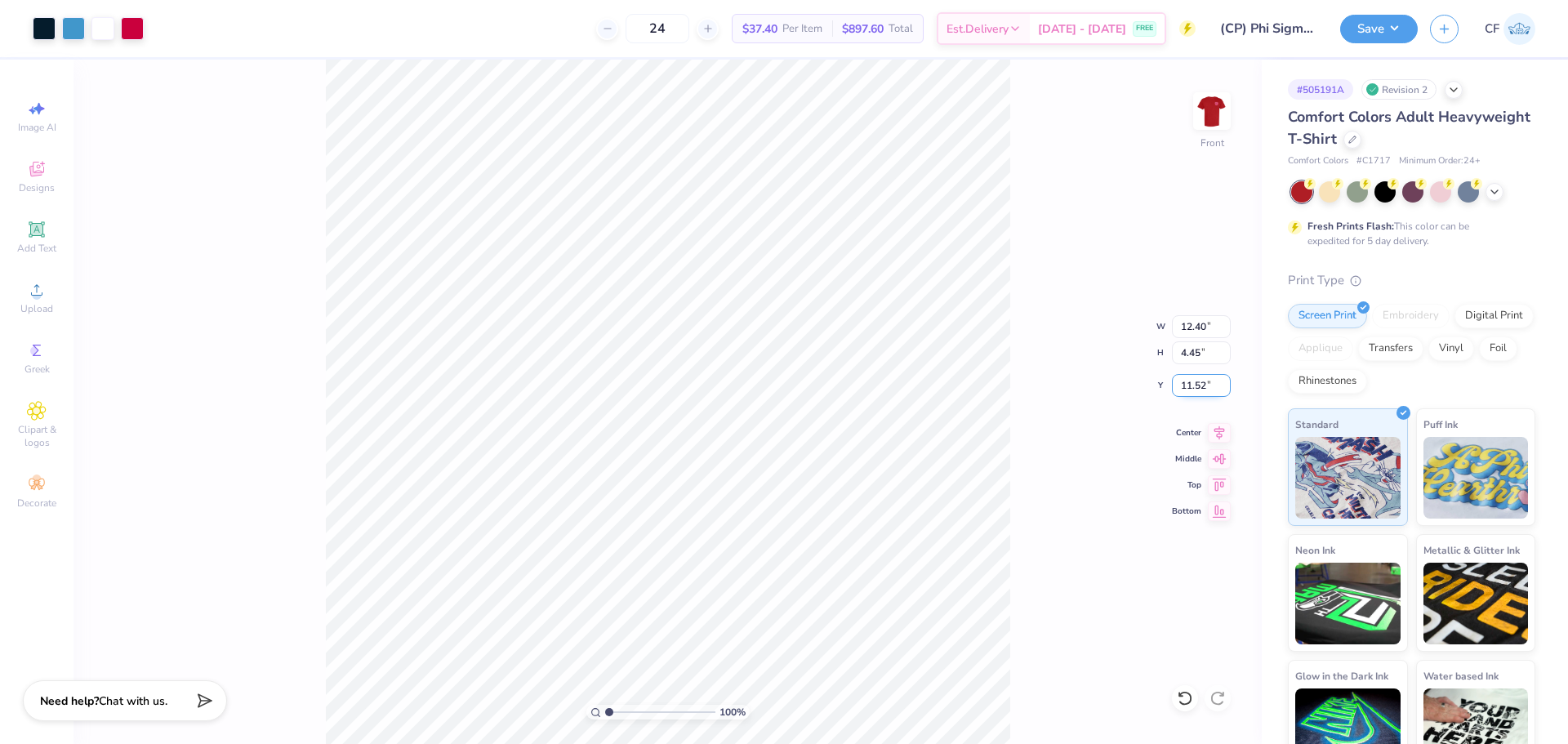
click at [1200, 388] on input "11.52" at bounding box center [1201, 385] width 59 height 23
type input "3.00"
click at [1375, 30] on button "Save" at bounding box center [1379, 27] width 77 height 29
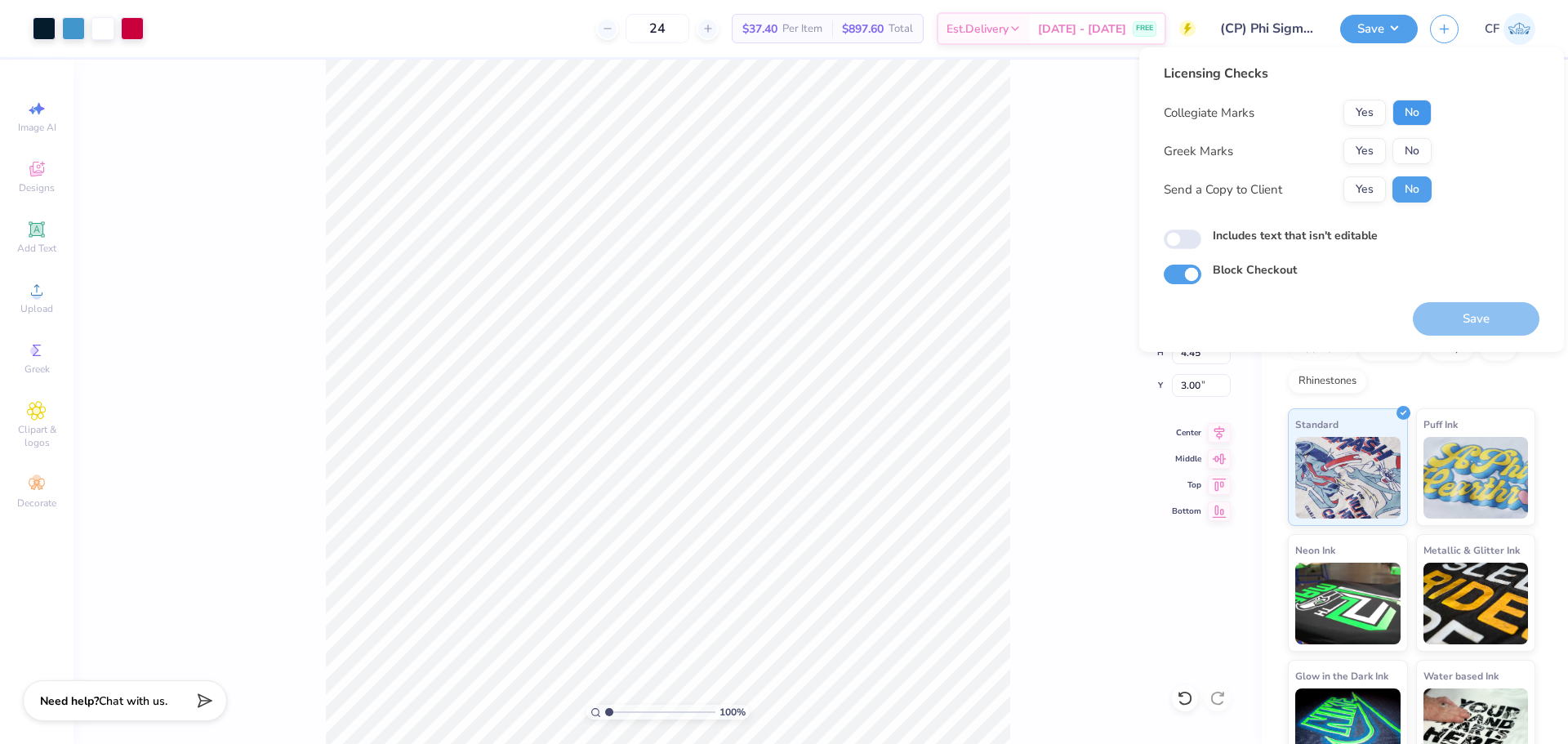
click at [1413, 114] on button "No" at bounding box center [1412, 112] width 40 height 26
click at [1369, 147] on button "Yes" at bounding box center [1364, 151] width 42 height 26
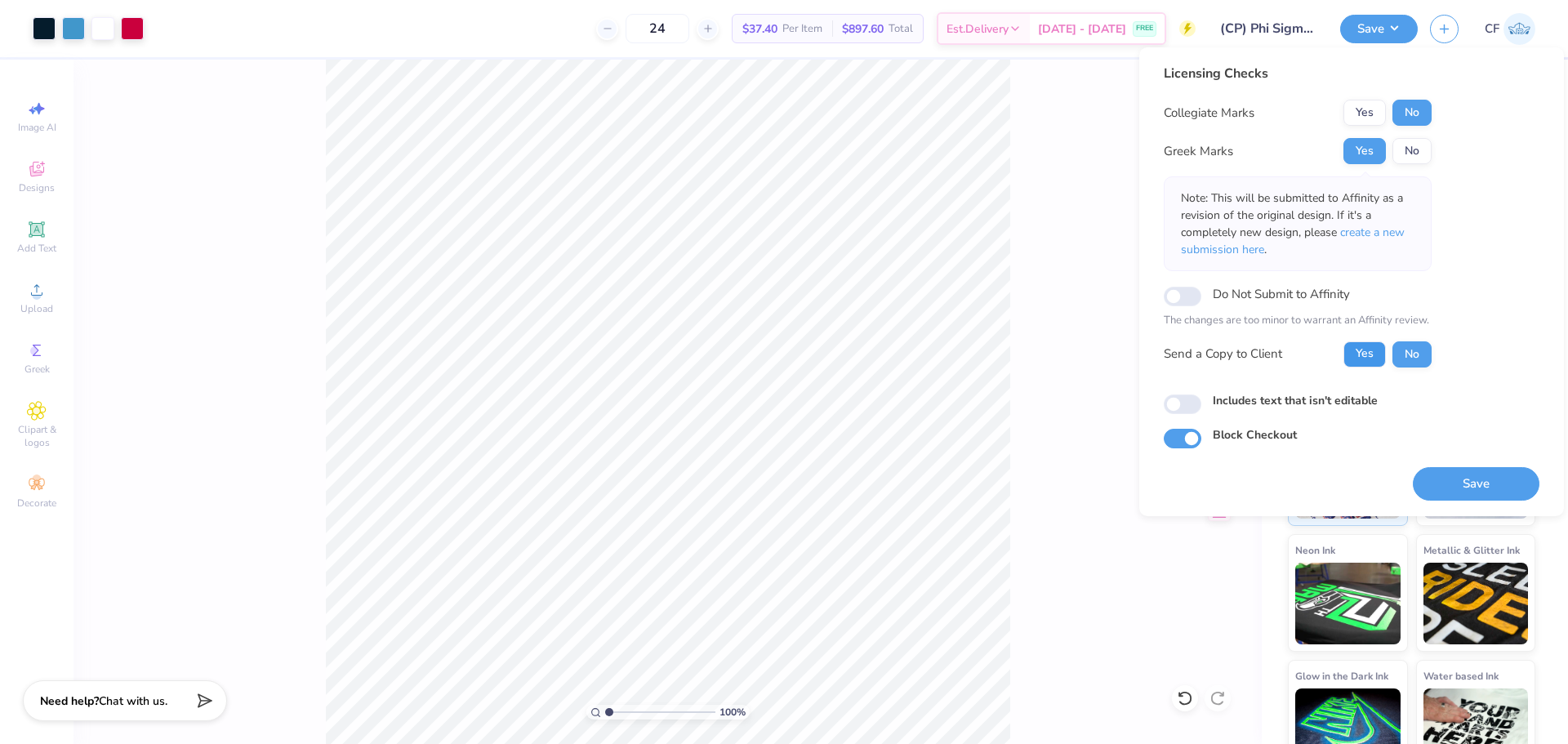
click at [1367, 353] on button "Yes" at bounding box center [1364, 354] width 42 height 26
click at [1190, 407] on input "Includes text that isn't editable" at bounding box center [1182, 404] width 38 height 19
checkbox input "true"
click at [1473, 482] on button "Save" at bounding box center [1475, 483] width 126 height 34
